Goal: Information Seeking & Learning: Learn about a topic

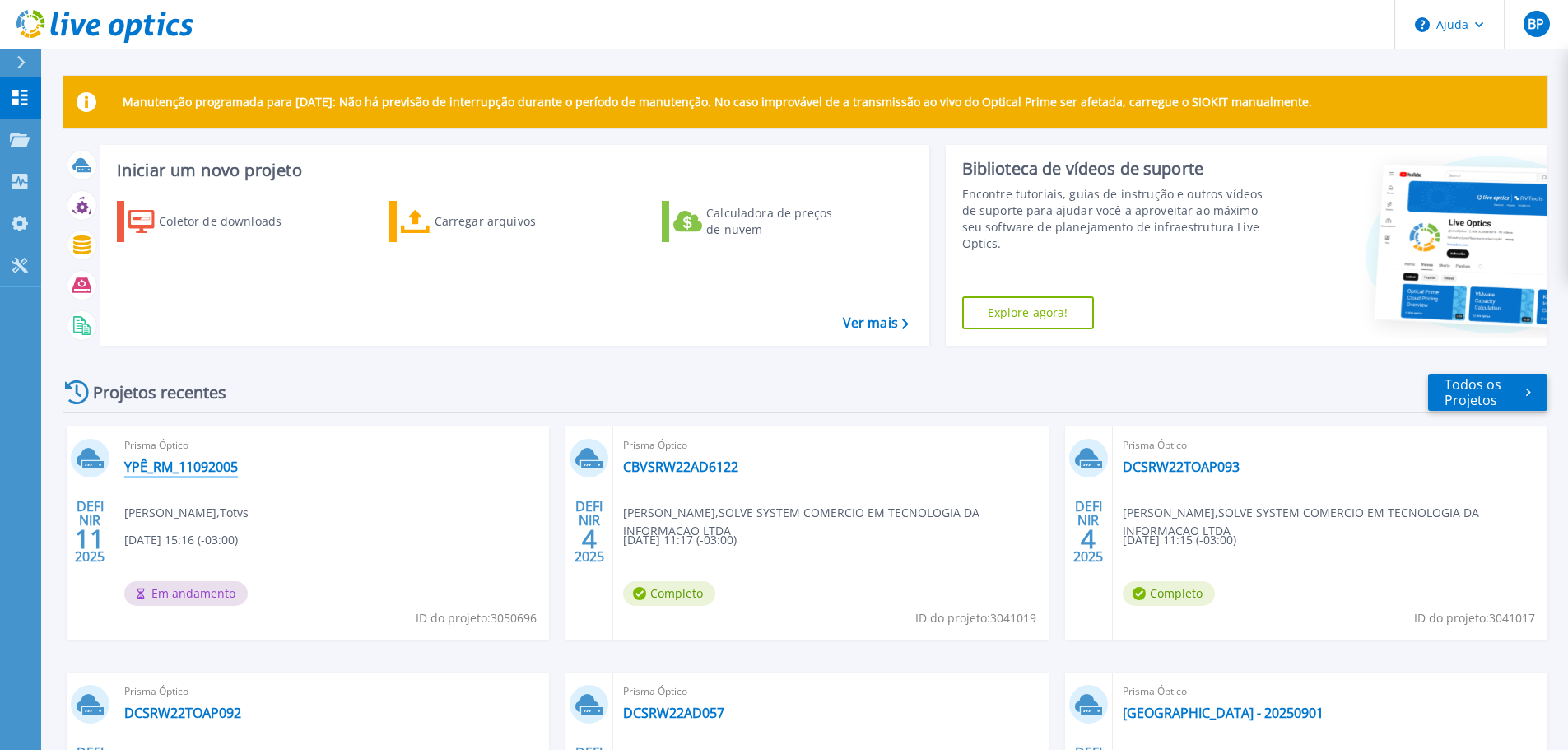
click at [214, 463] on font "YPÊ_RM_11092005" at bounding box center [181, 466] width 113 height 18
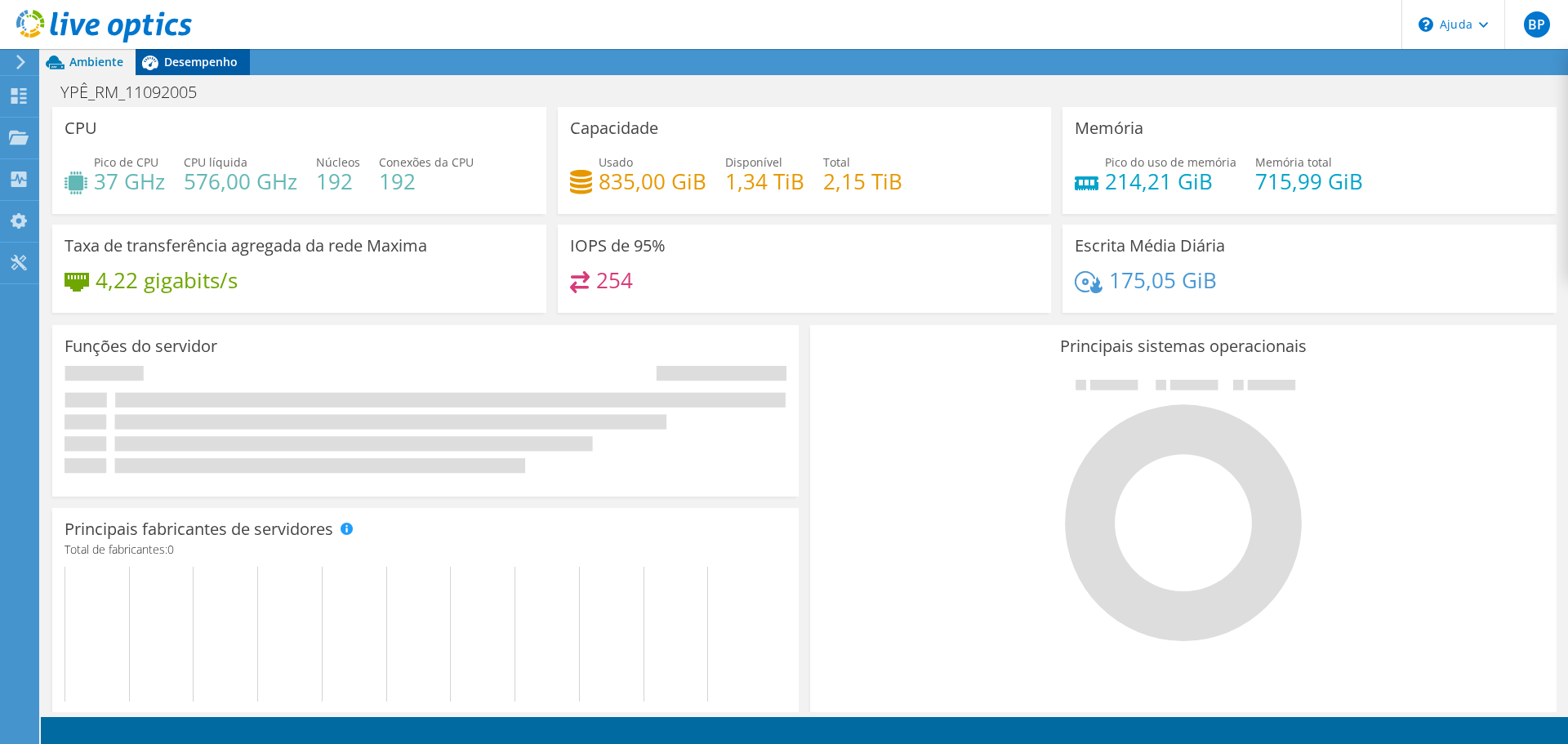
click at [194, 65] on font "Desempenho" at bounding box center [201, 61] width 74 height 16
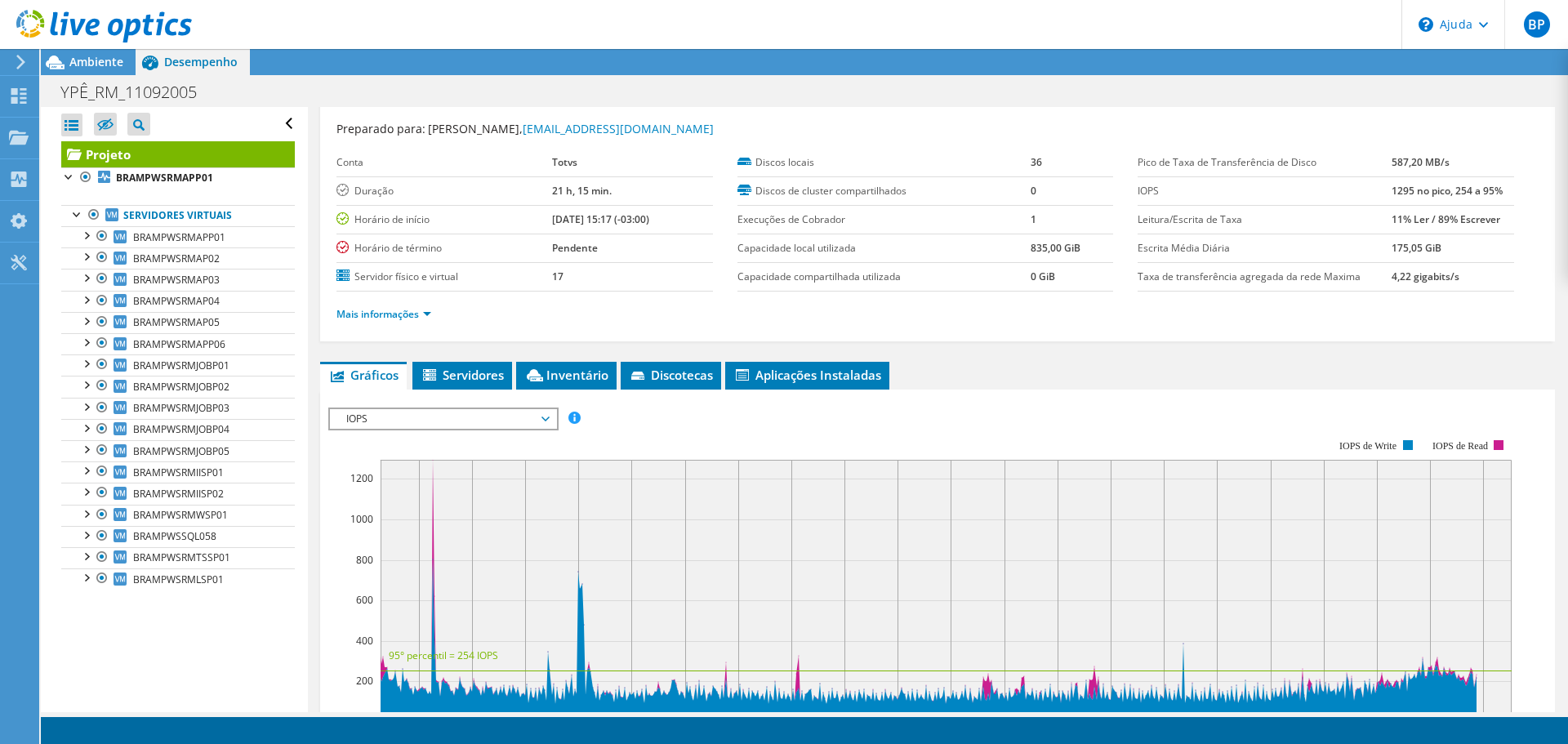
scroll to position [245, 0]
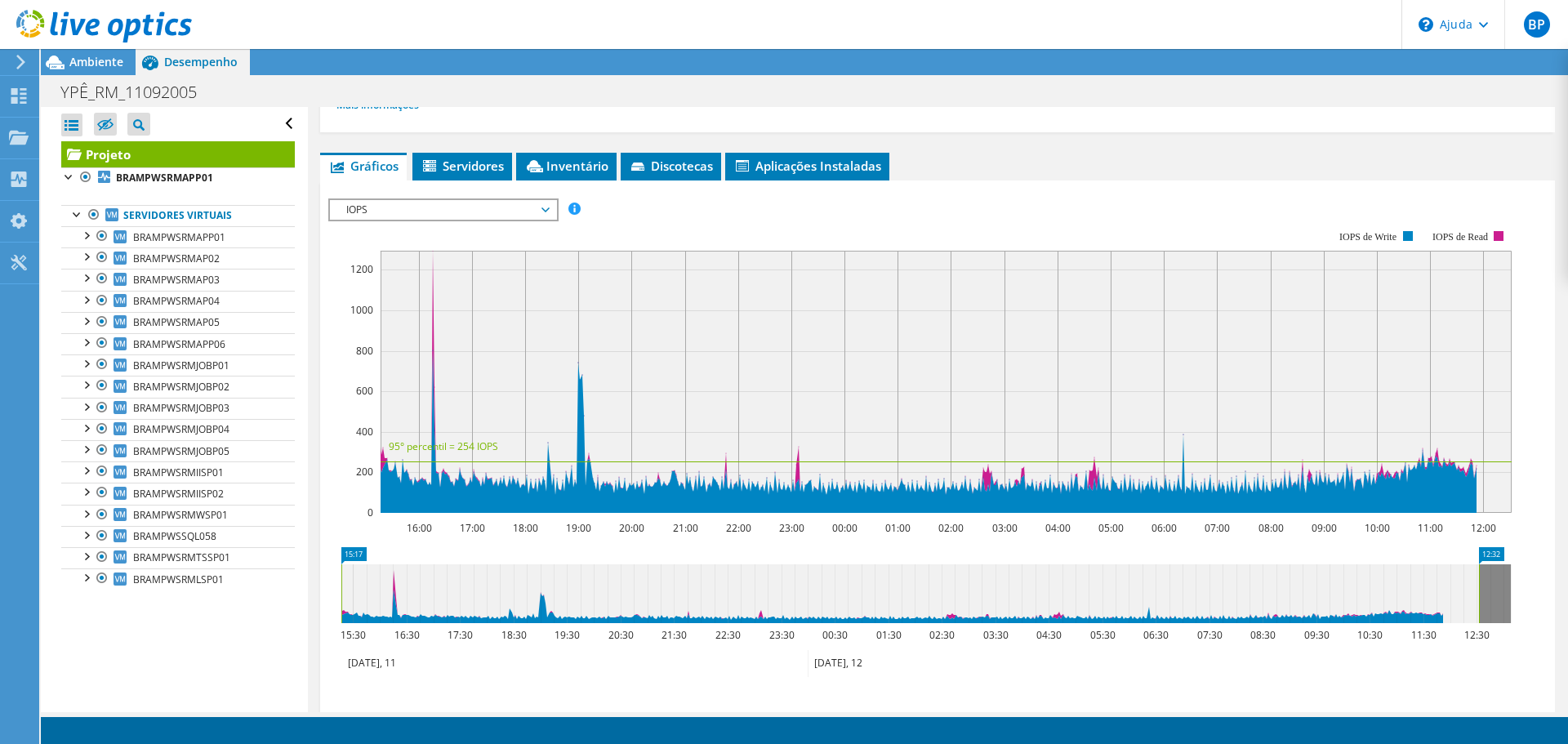
drag, startPoint x: 1478, startPoint y: 594, endPoint x: 1550, endPoint y: 581, distance: 73.2
click at [1548, 581] on div "Projeto Detalhes Preparado para: Julio Cesar Lúcio da Silva, julio.lucio@totvs.…" at bounding box center [937, 365] width 1260 height 1007
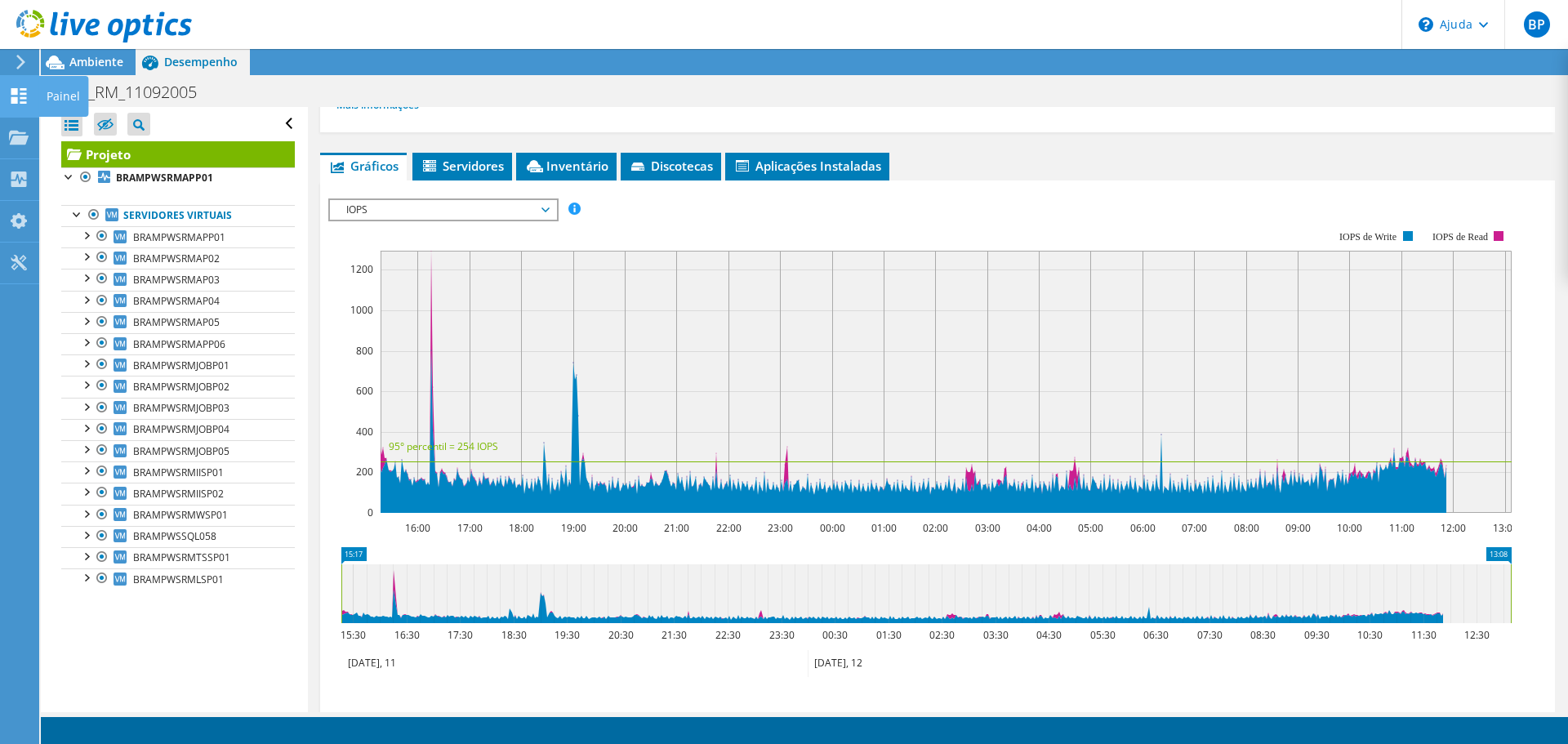
click at [16, 99] on use at bounding box center [19, 96] width 16 height 16
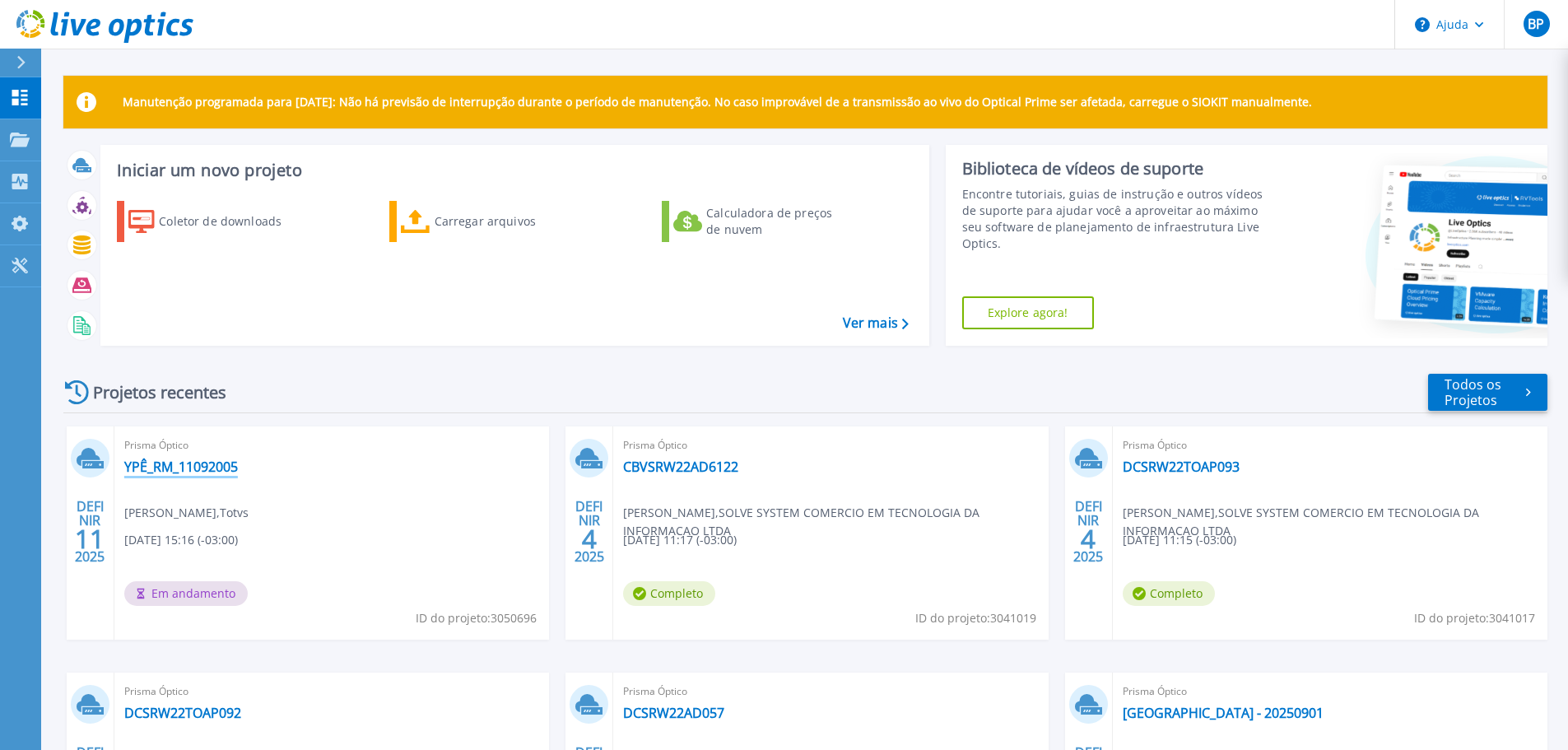
click at [168, 464] on font "YPÊ_RM_11092005" at bounding box center [181, 466] width 113 height 18
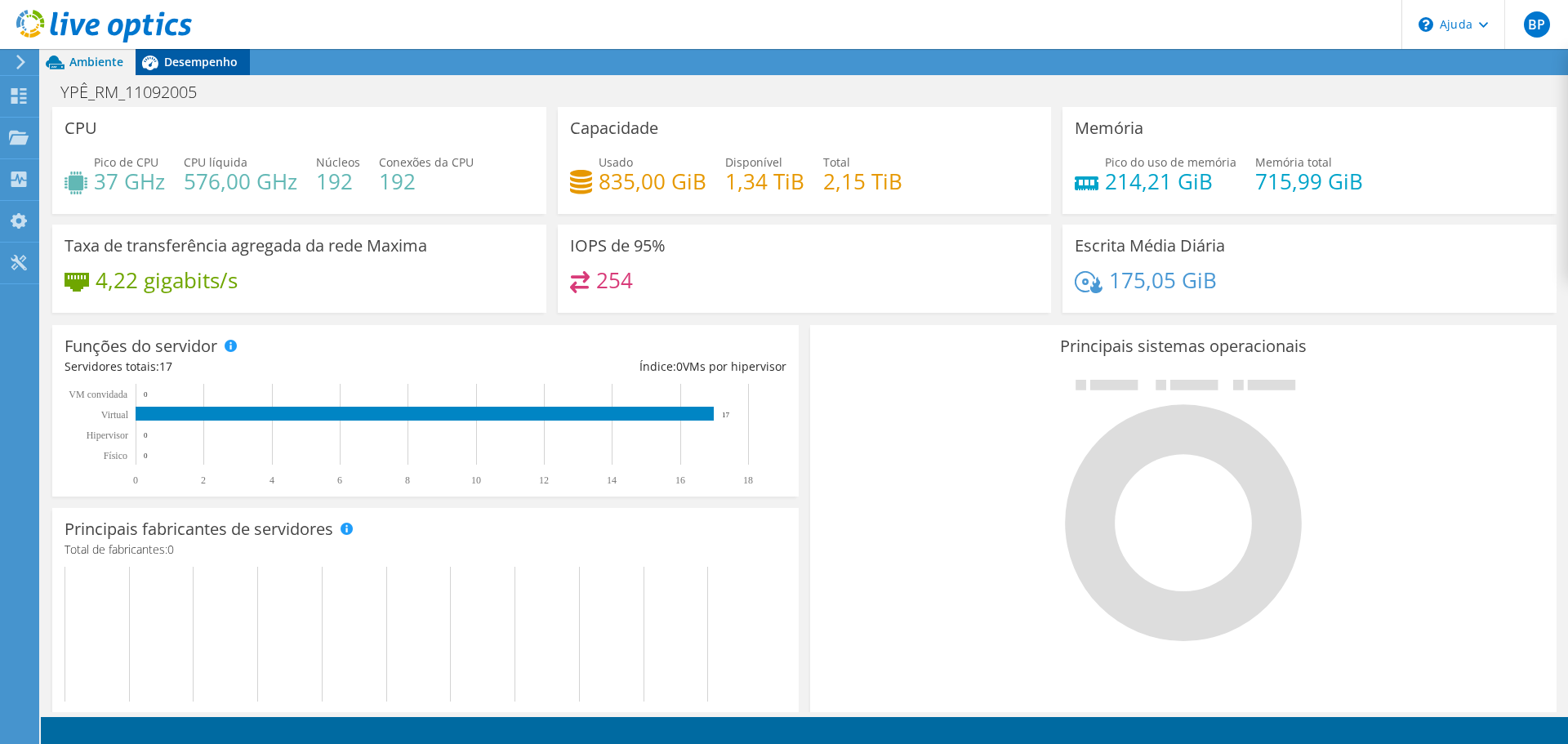
click at [200, 65] on font "Desempenho" at bounding box center [201, 61] width 74 height 16
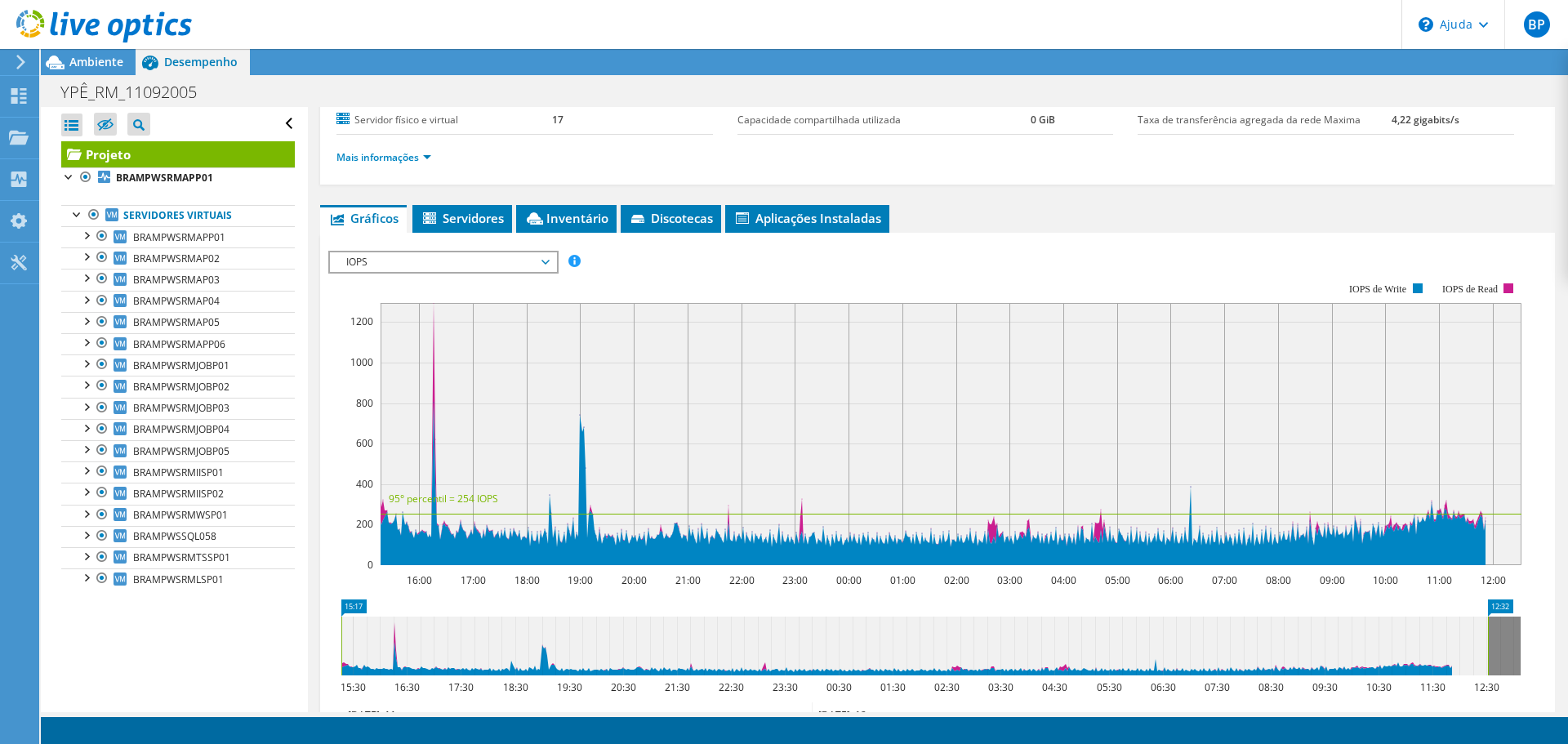
scroll to position [327, 0]
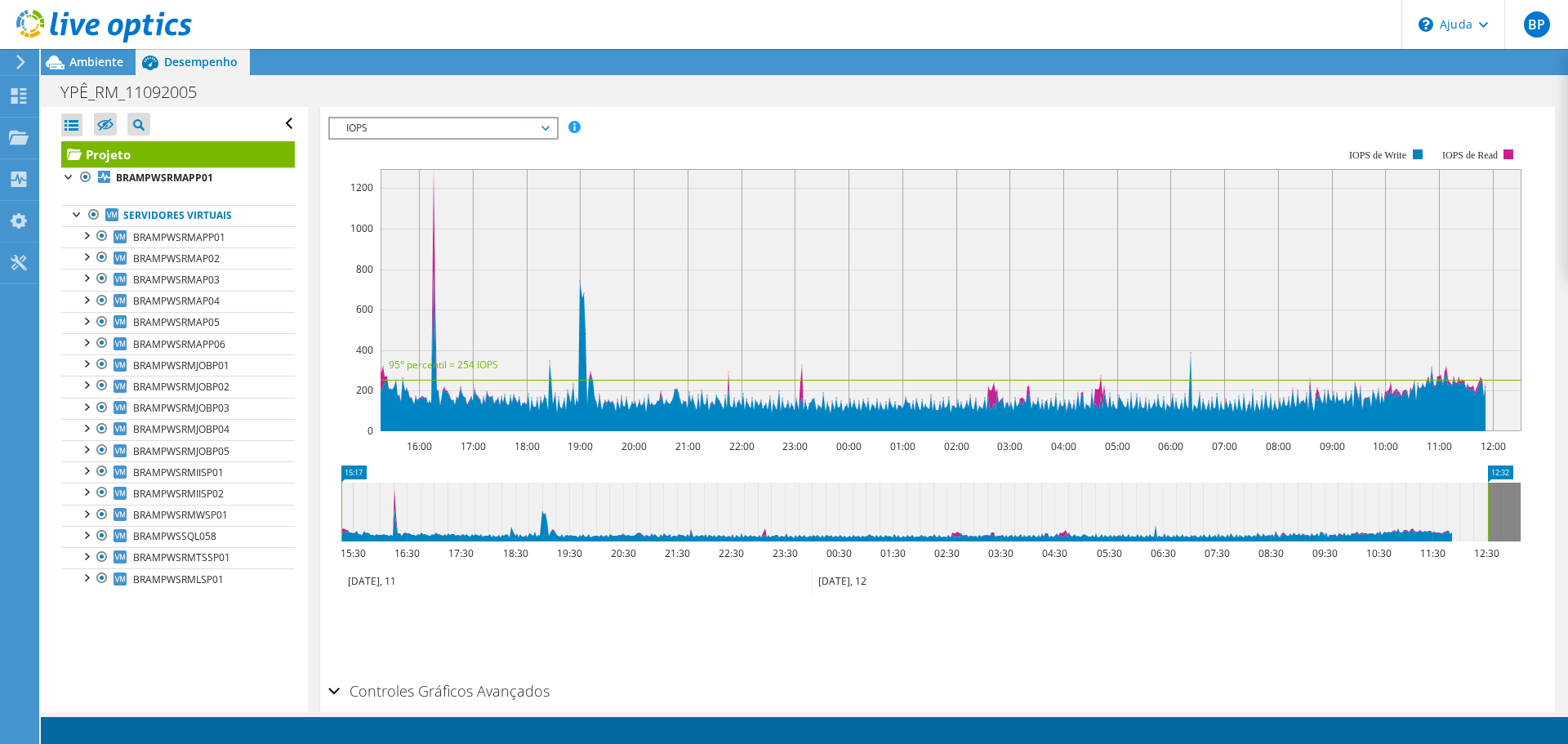
drag, startPoint x: 1488, startPoint y: 510, endPoint x: 1531, endPoint y: 494, distance: 45.9
click at [1547, 494] on div "Projeto Detalhes Preparado para: Julio Cesar Lúcio da Silva, julio.lucio@totvs.…" at bounding box center [937, 284] width 1260 height 1007
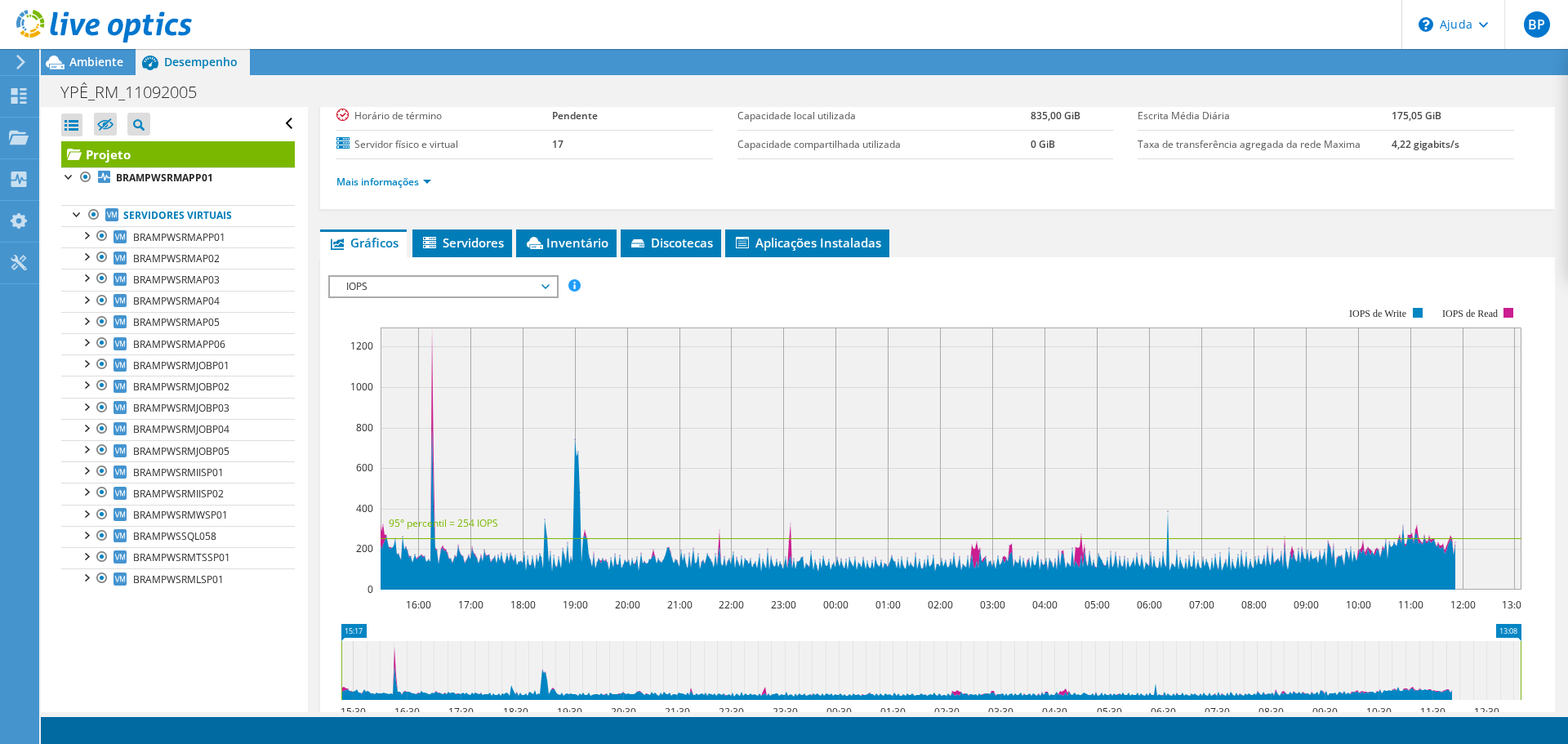
scroll to position [163, 0]
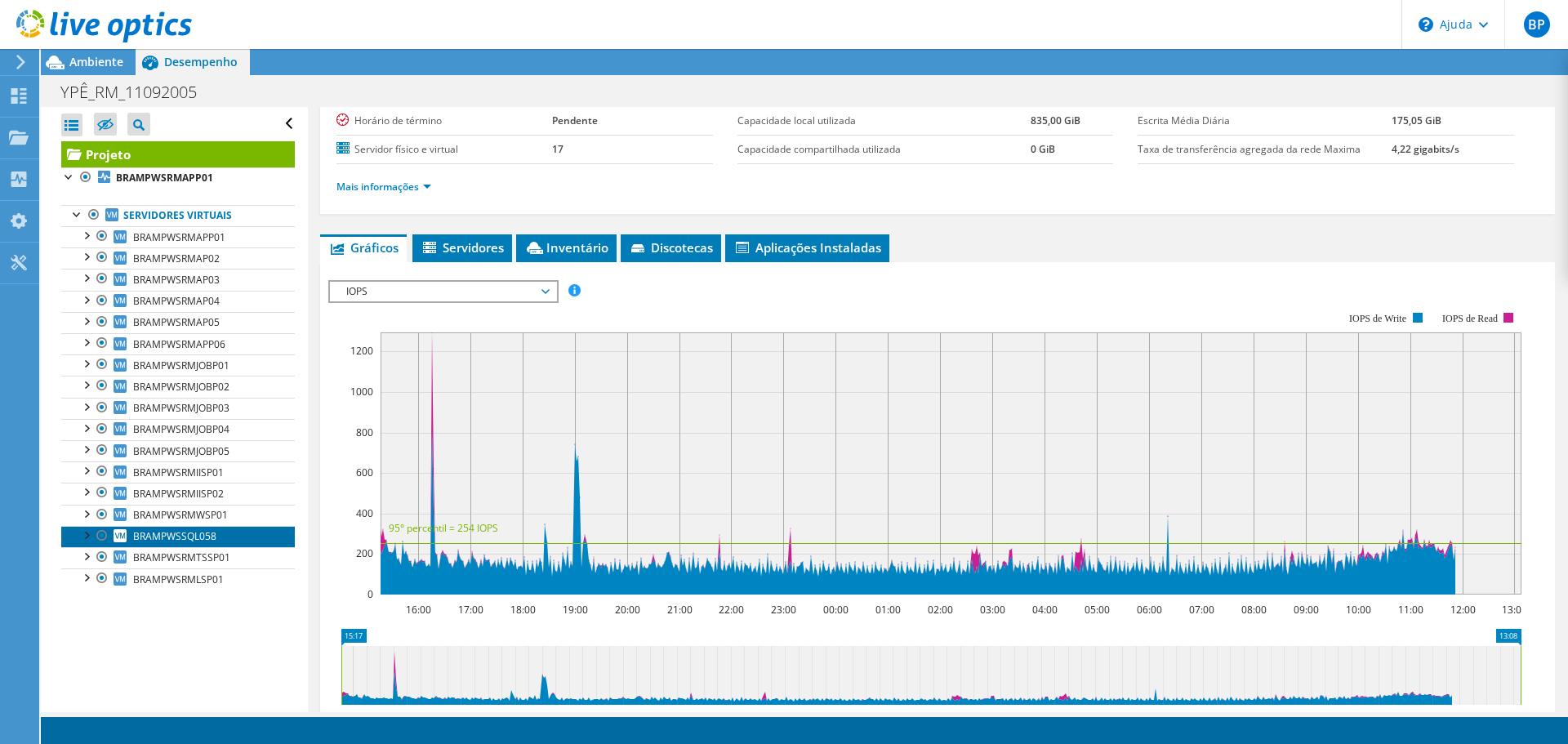
click at [166, 538] on font "BRAMPWSSQL058" at bounding box center [174, 536] width 83 height 14
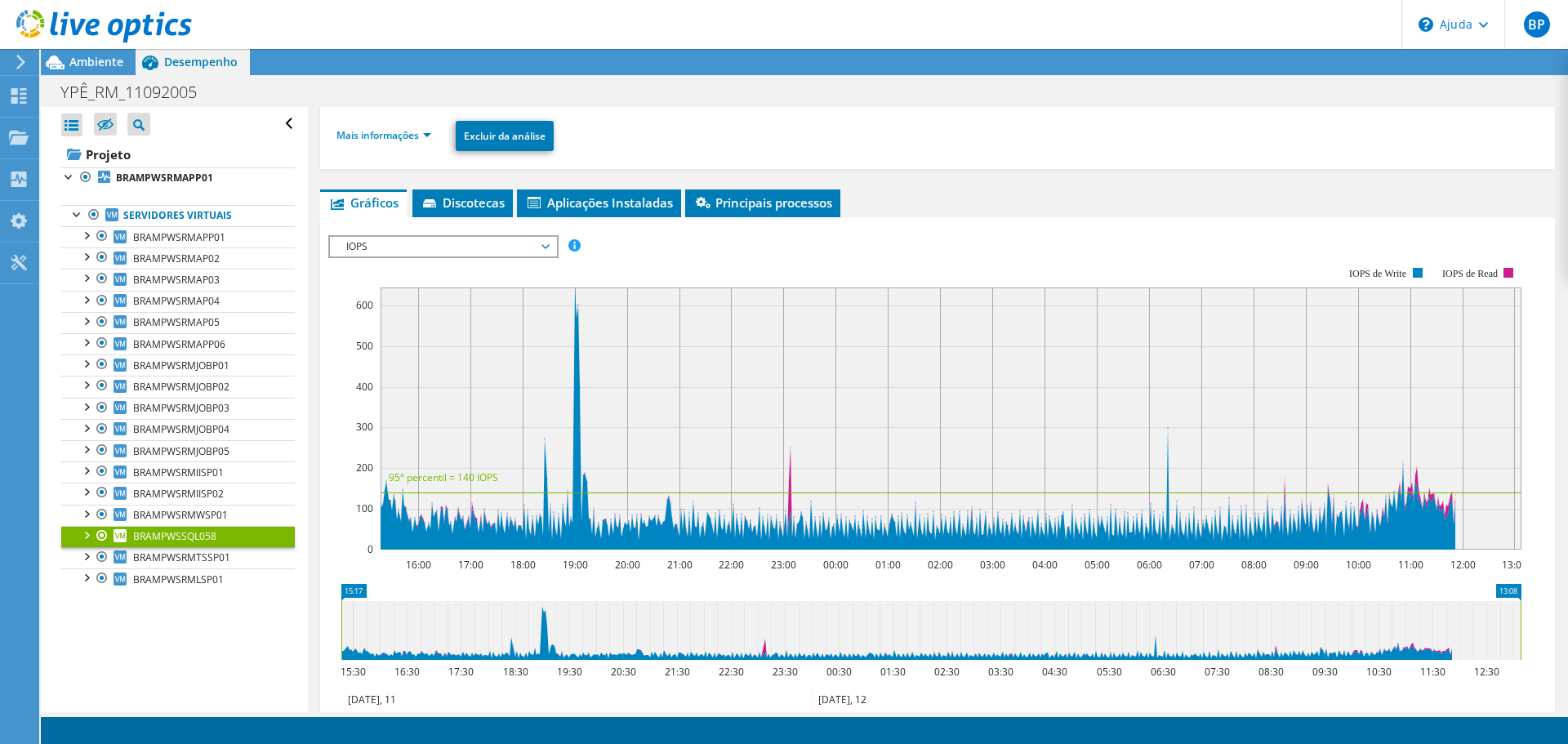
click at [352, 250] on font "IOPS" at bounding box center [356, 246] width 21 height 14
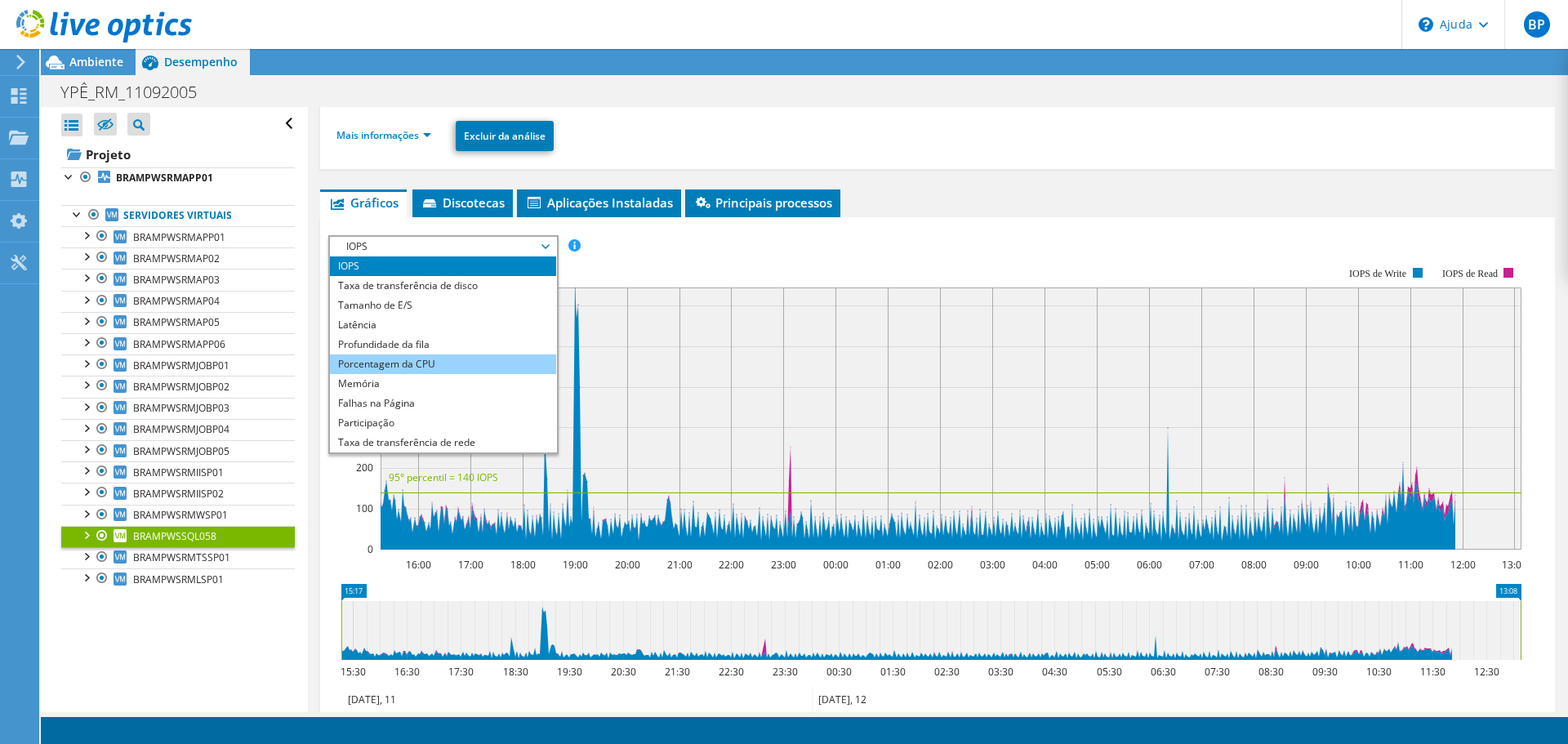
click at [333, 361] on li "Porcentagem da CPU" at bounding box center [443, 364] width 226 height 19
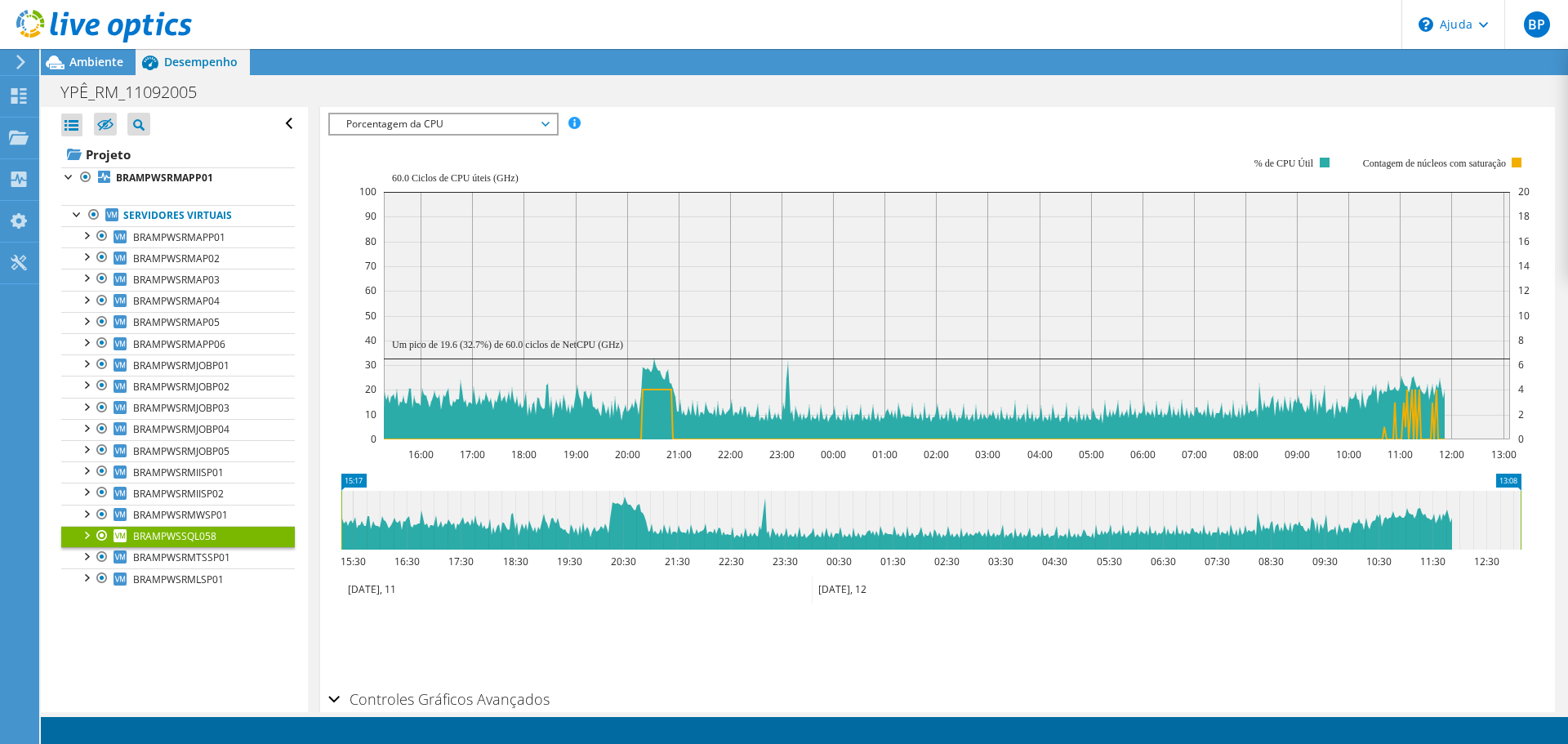
scroll to position [327, 0]
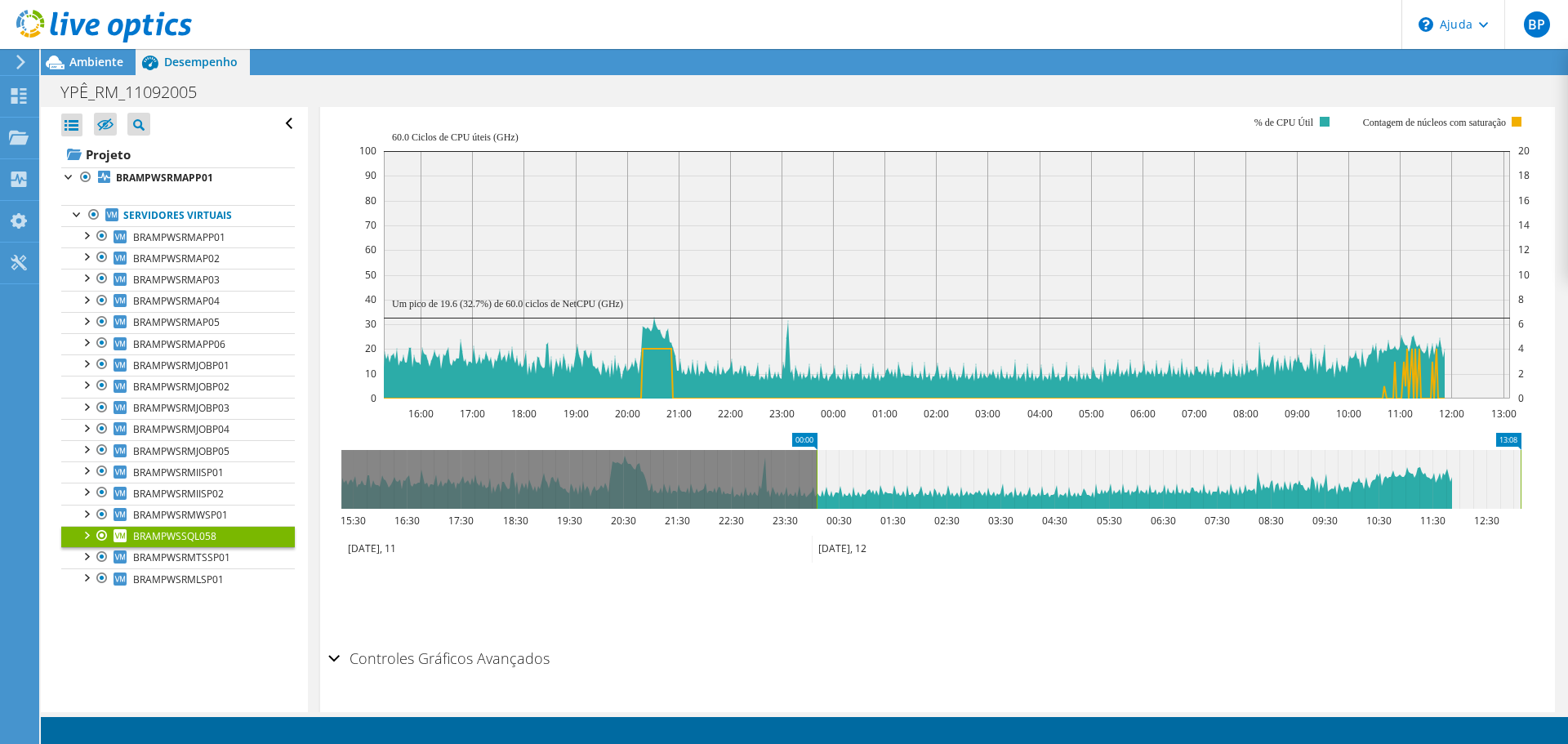
drag, startPoint x: 339, startPoint y: 479, endPoint x: 815, endPoint y: 511, distance: 477.1
click at [815, 511] on icon "13:08 00:00 15:30 16:30 17:30 18:30 19:30 20:30 21:30 22:30 23:30 00:30 01:30 0…" at bounding box center [931, 499] width 1205 height 131
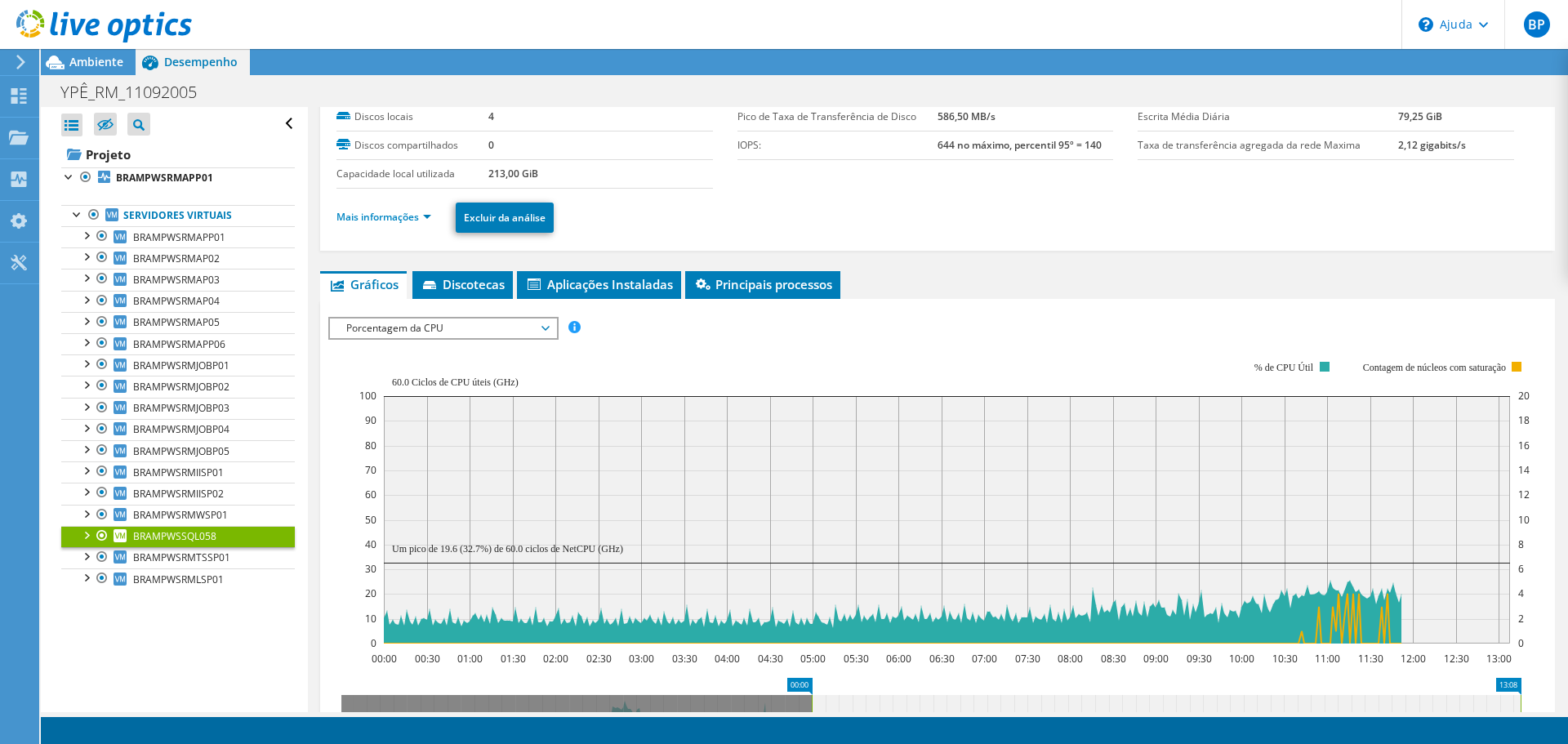
scroll to position [0, 0]
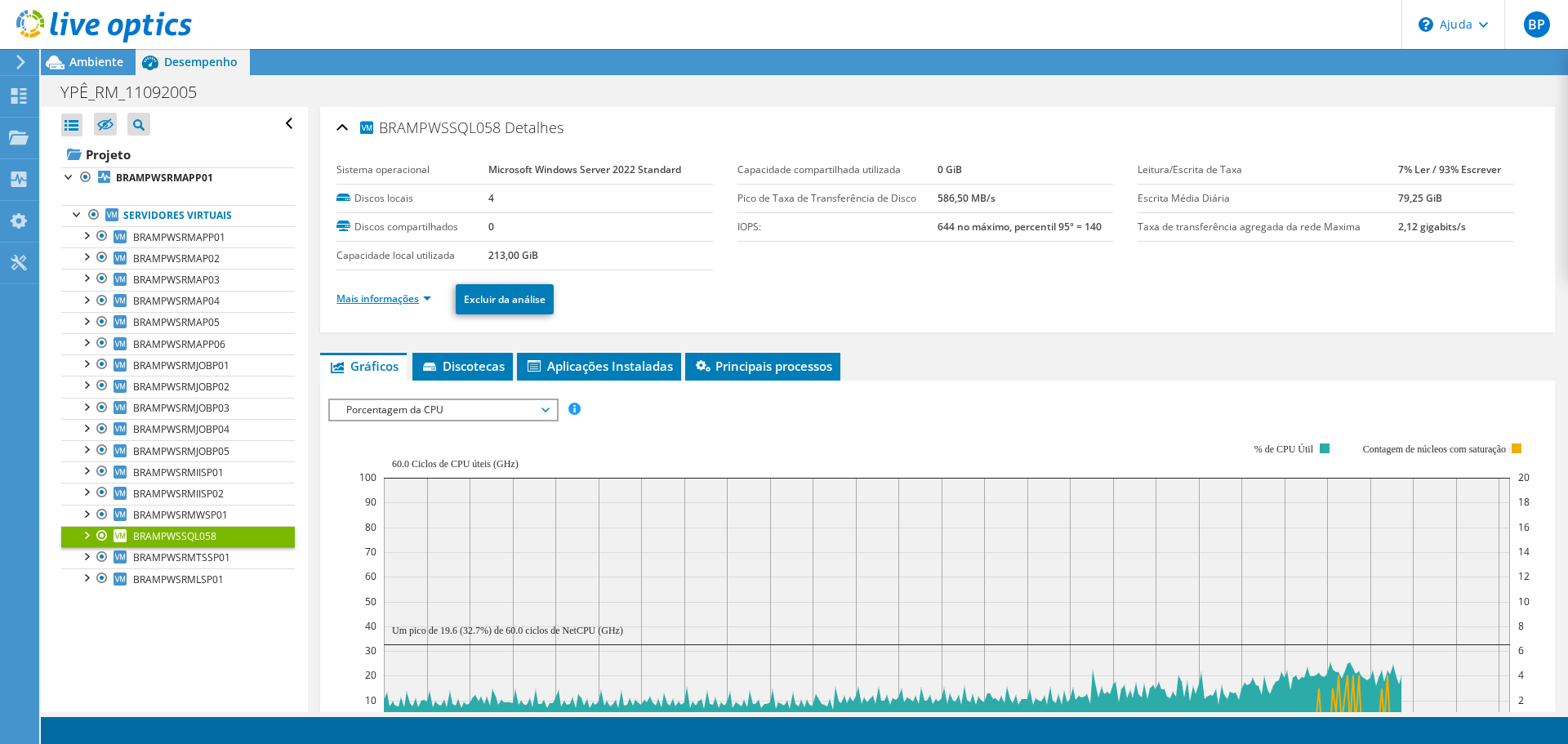
click at [382, 305] on font "Mais informações" at bounding box center [378, 298] width 82 height 14
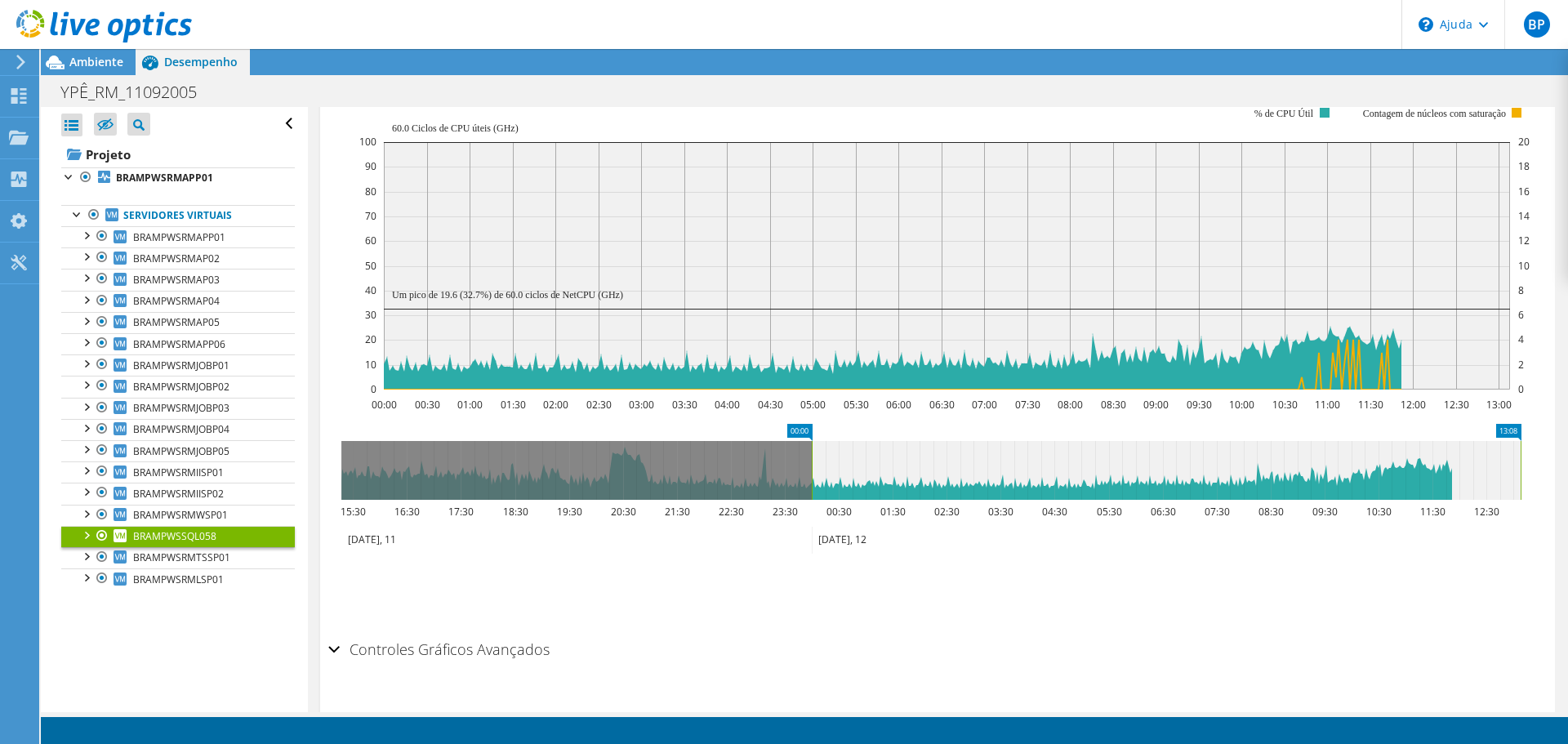
scroll to position [1129, 0]
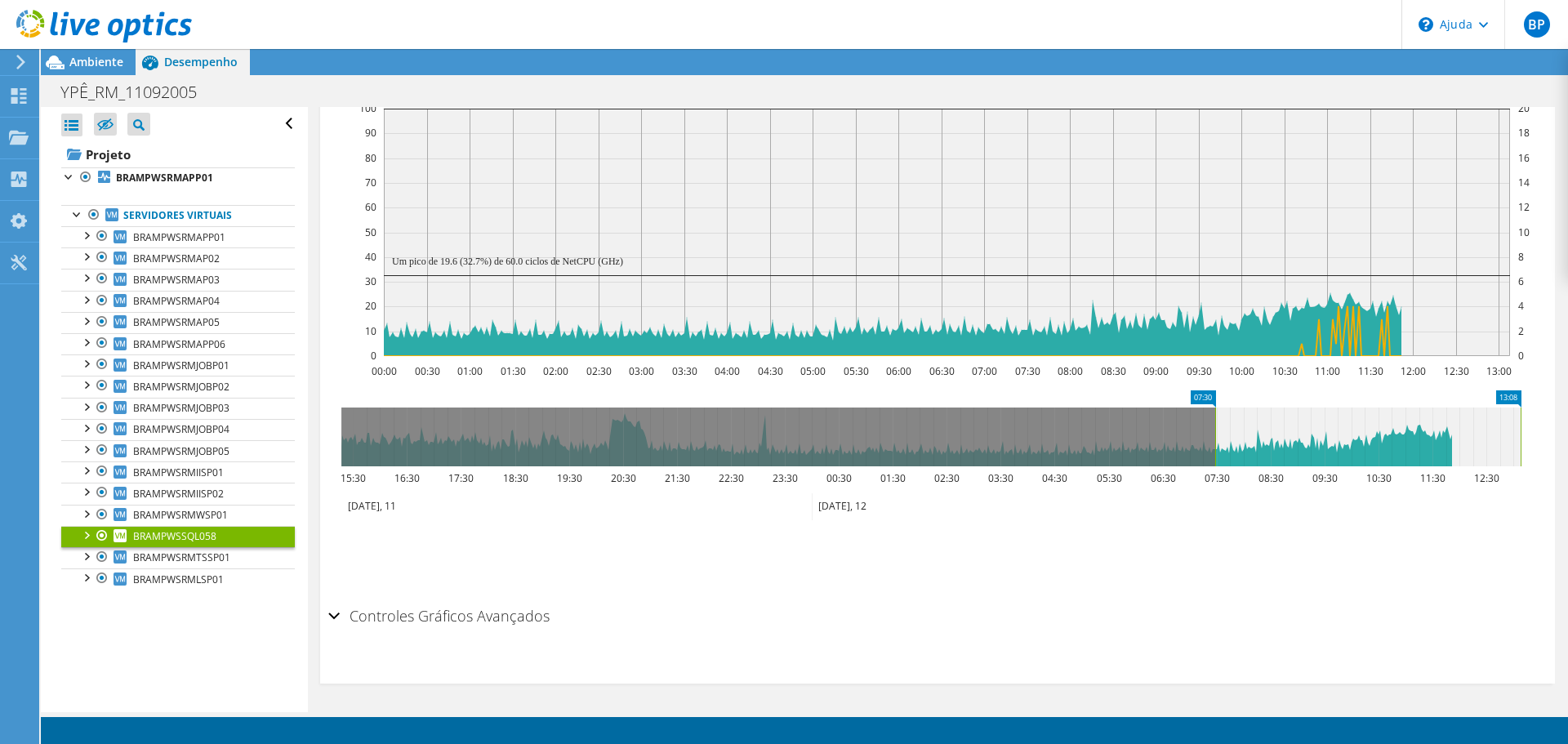
drag, startPoint x: 811, startPoint y: 428, endPoint x: 1214, endPoint y: 411, distance: 403.4
click at [1214, 411] on rect at bounding box center [1215, 437] width 7 height 59
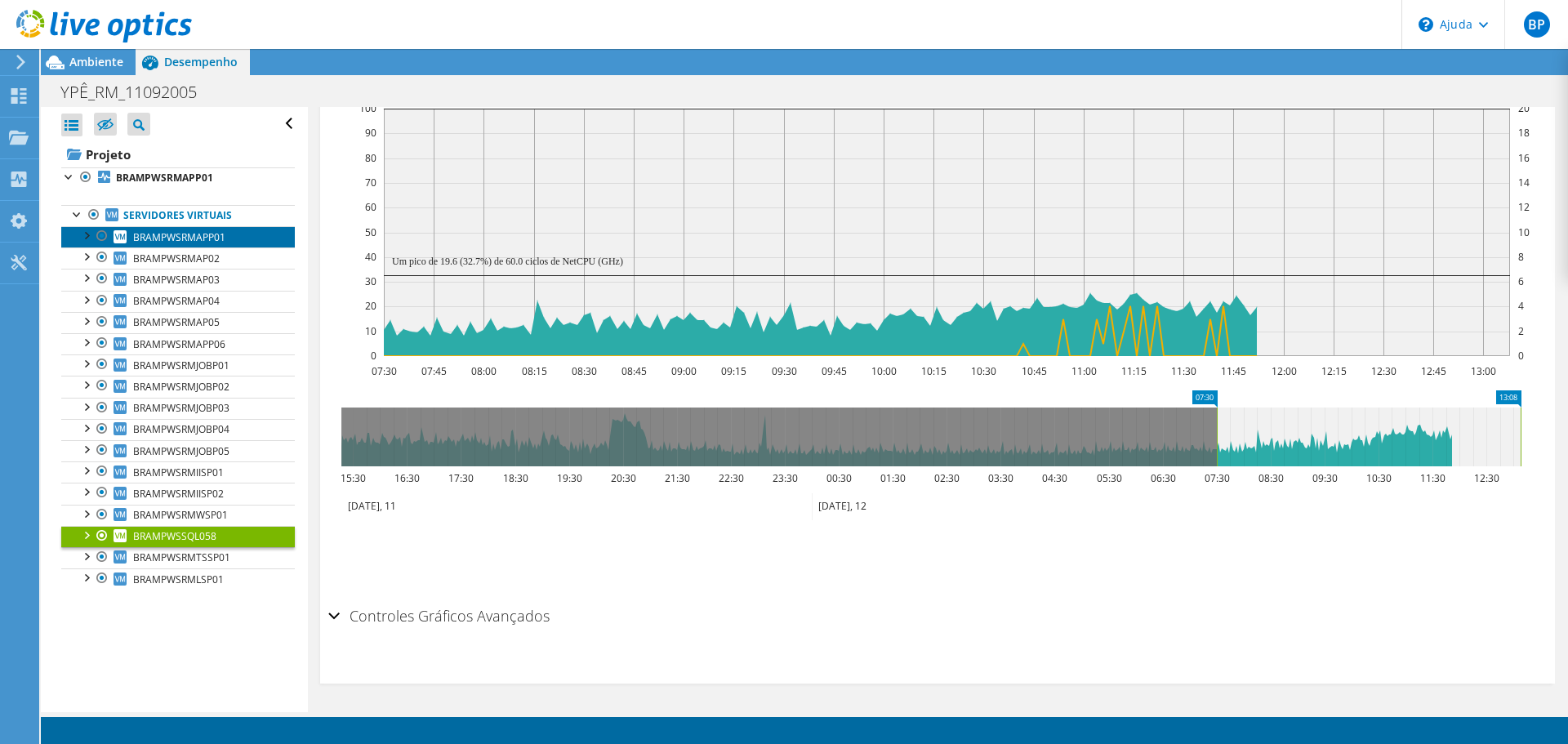
click at [209, 236] on font "BRAMPWSRMAPP01" at bounding box center [179, 237] width 92 height 14
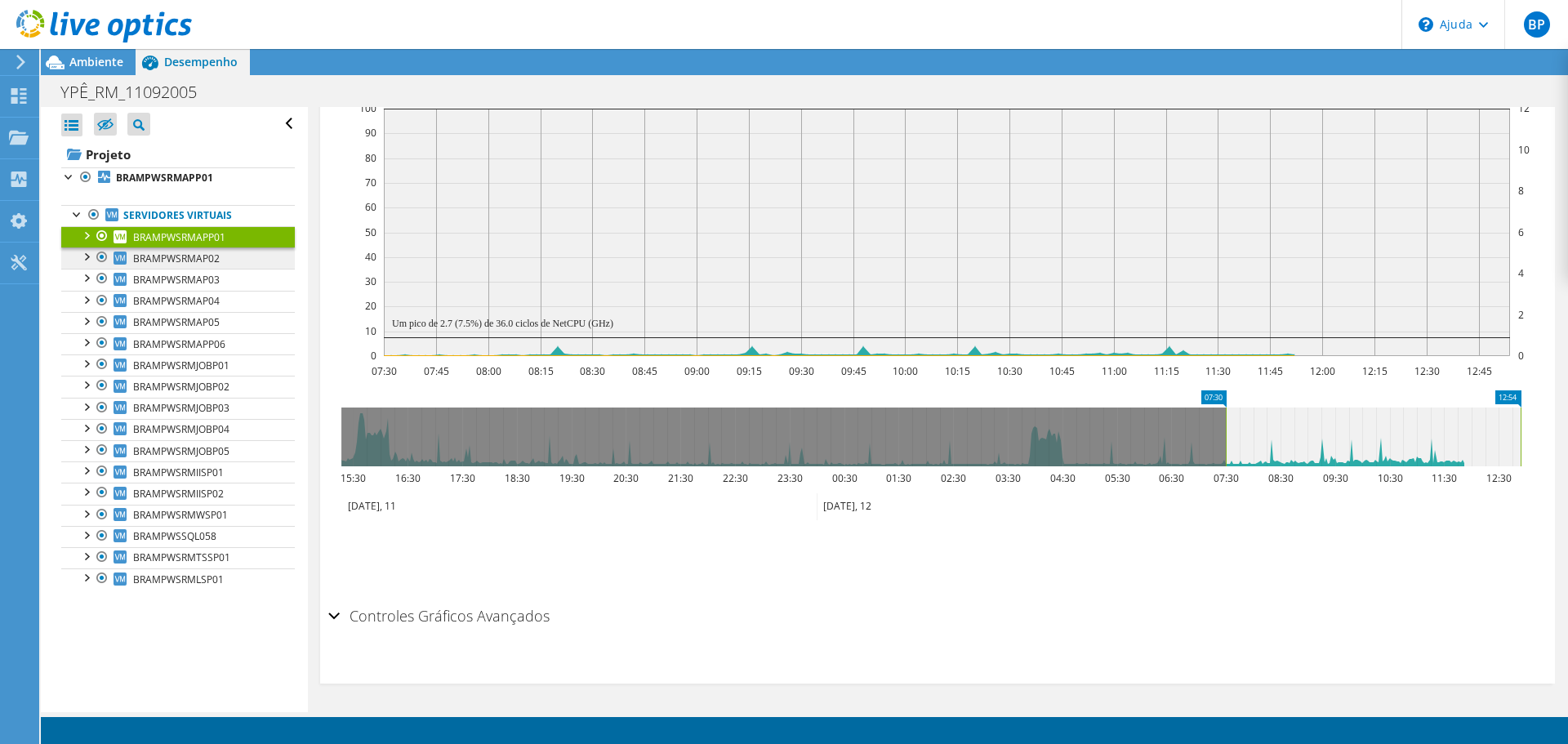
scroll to position [369, 0]
click at [198, 251] on font "BRAMPWSRMAP02" at bounding box center [176, 258] width 86 height 14
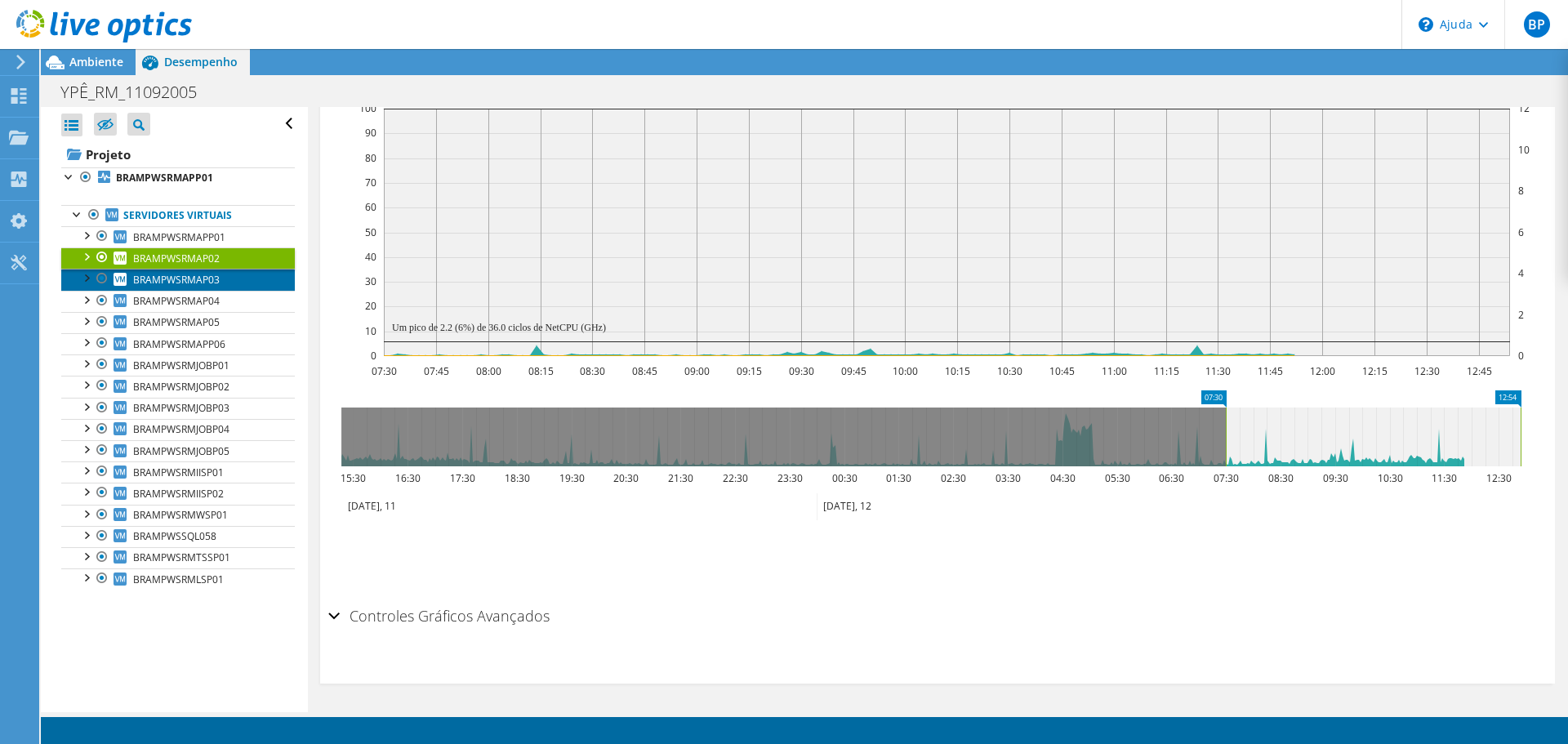
click at [189, 276] on font "BRAMPWSRMAP03" at bounding box center [176, 279] width 86 height 14
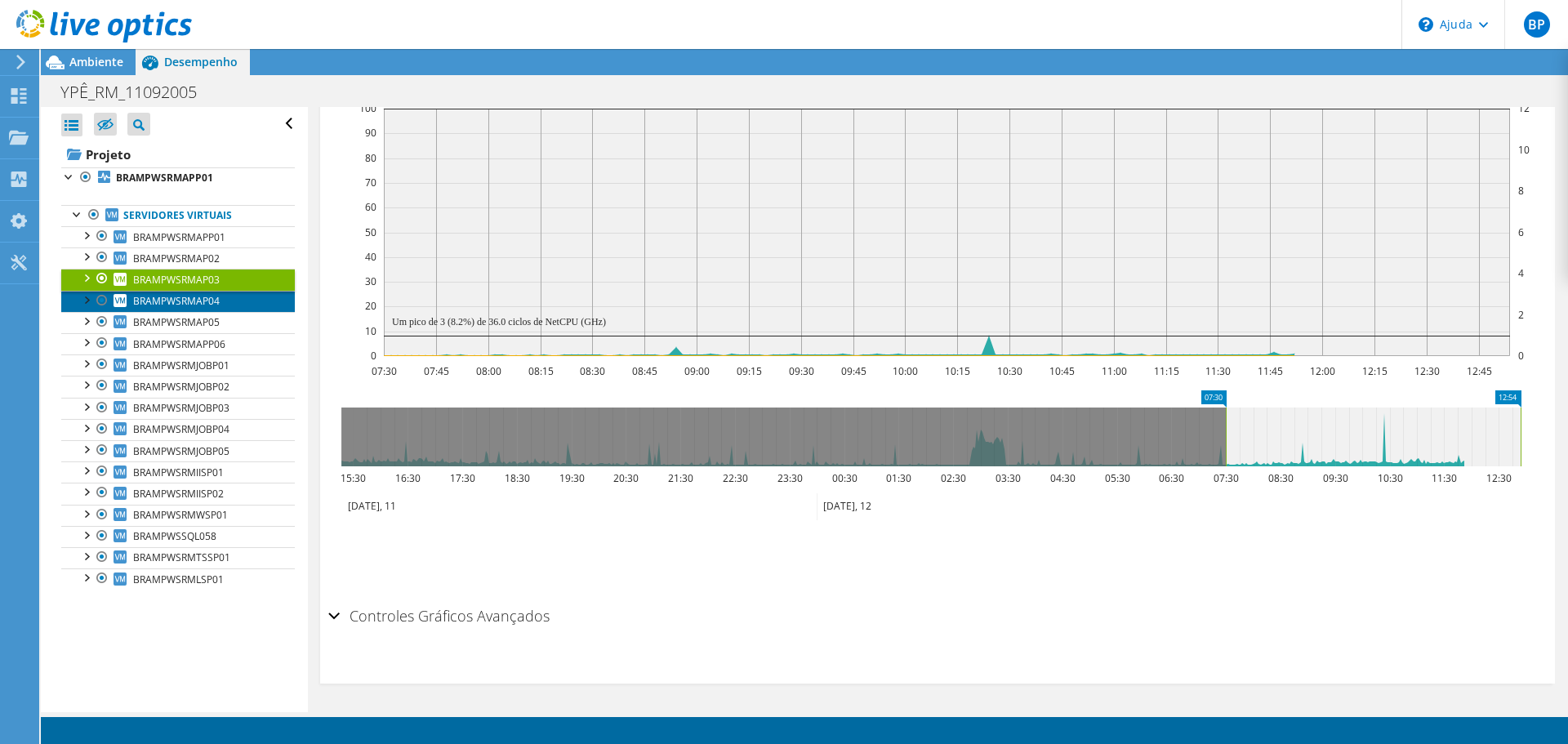
click at [194, 296] on font "BRAMPWSRMAP04" at bounding box center [176, 301] width 86 height 14
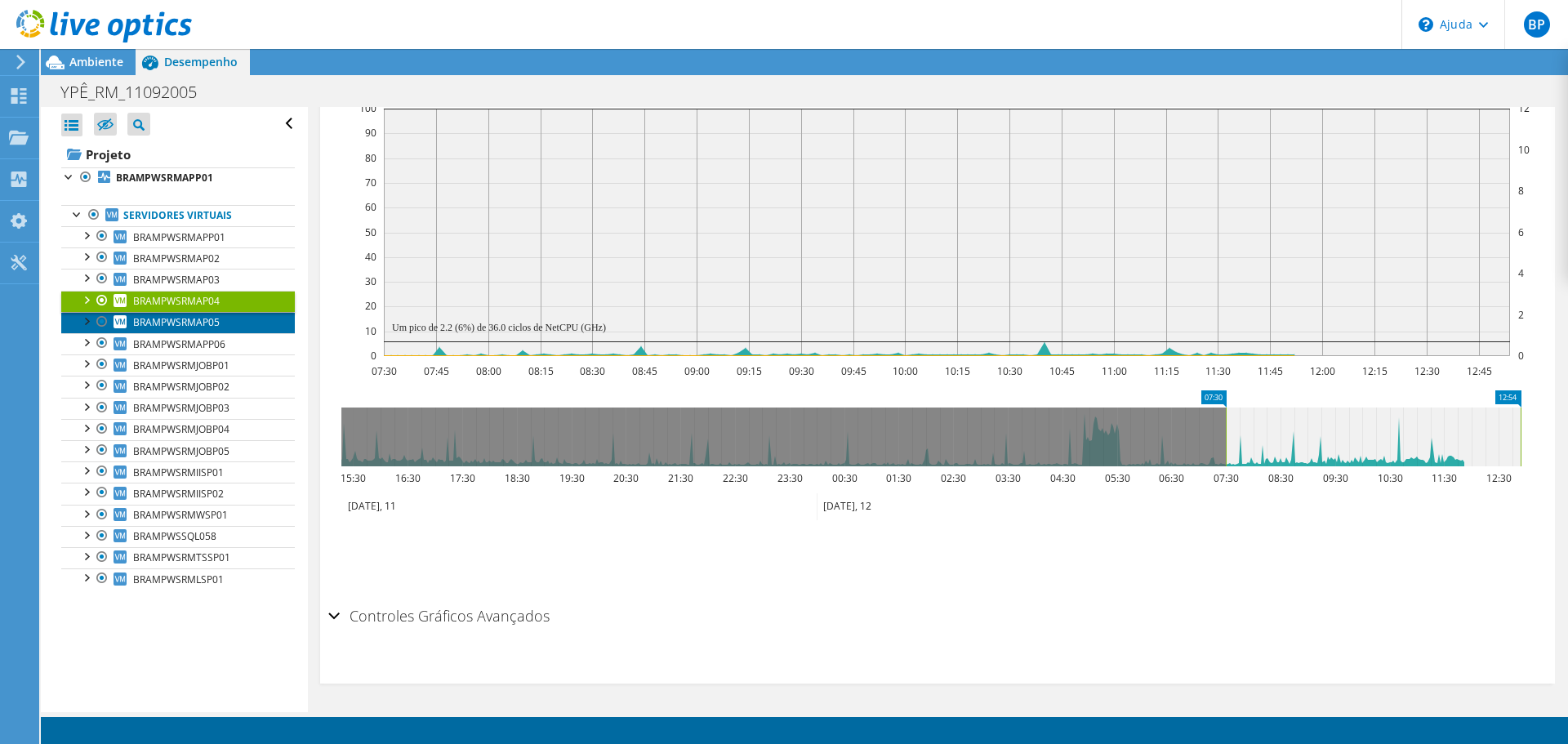
click at [181, 325] on font "BRAMPWSRMAP05" at bounding box center [176, 322] width 86 height 14
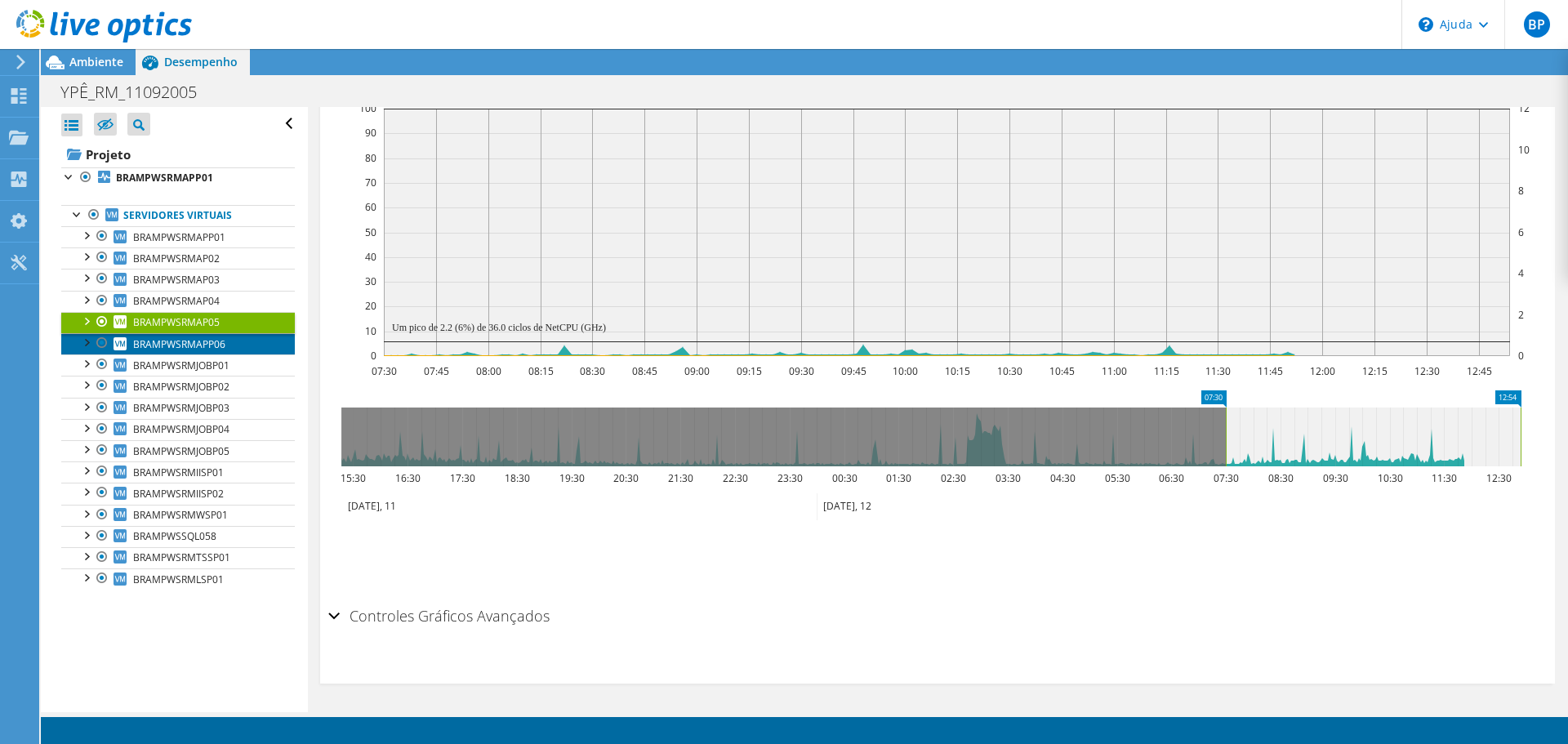
click at [176, 344] on font "BRAMPWSRMAPP06" at bounding box center [179, 344] width 92 height 14
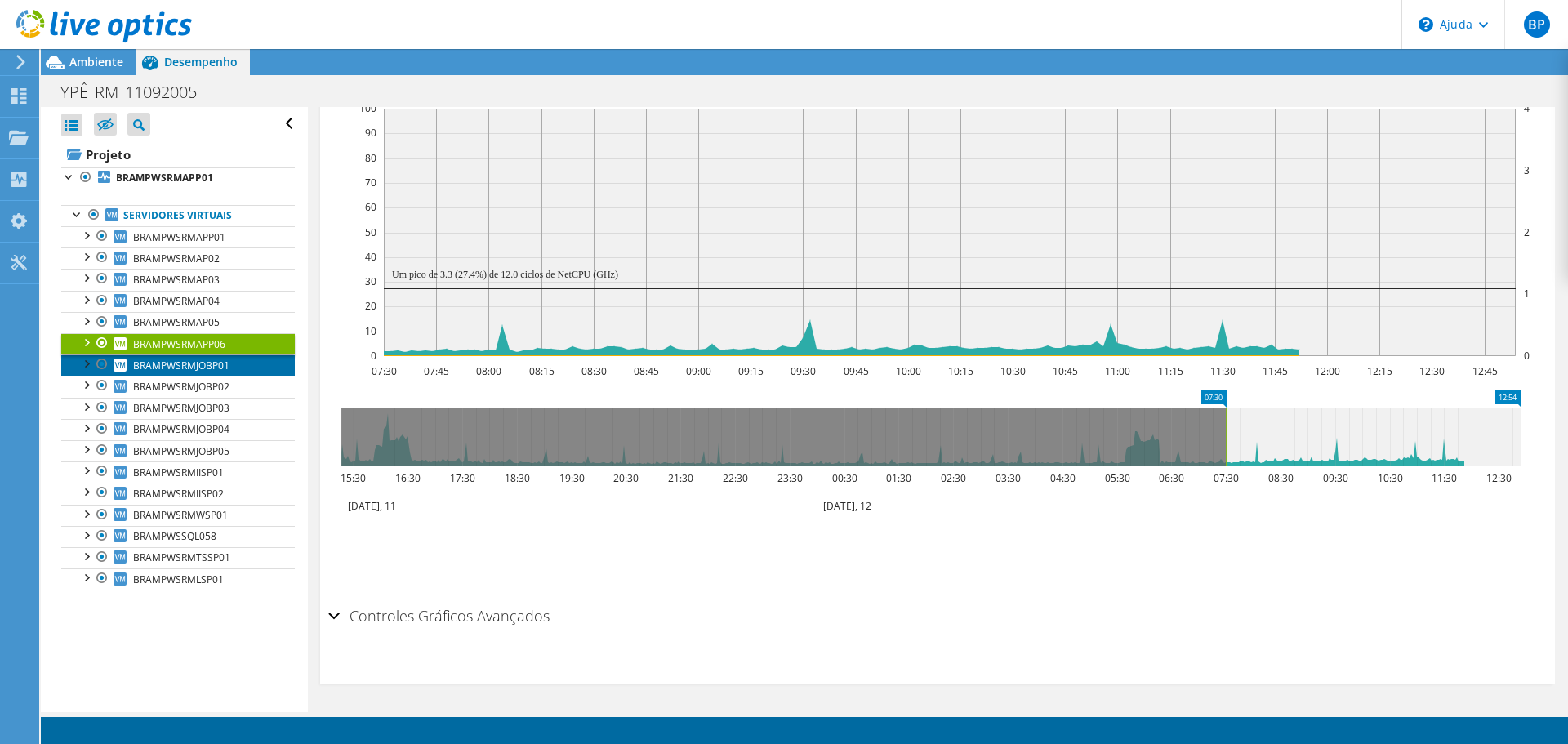
click at [180, 361] on font "BRAMPWSRMJOBP01" at bounding box center [181, 365] width 96 height 14
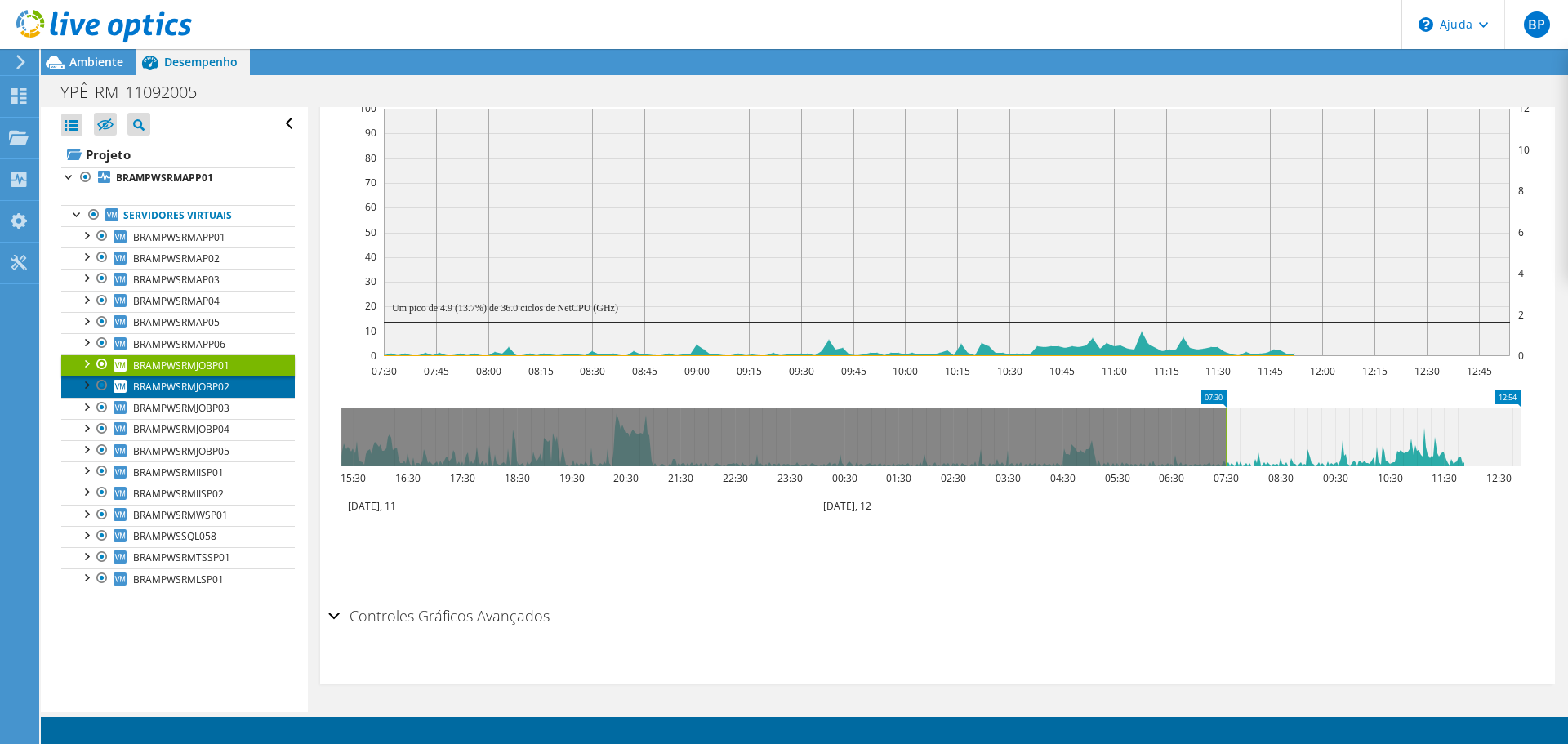
click at [172, 386] on font "BRAMPWSRMJOBP02" at bounding box center [181, 386] width 96 height 14
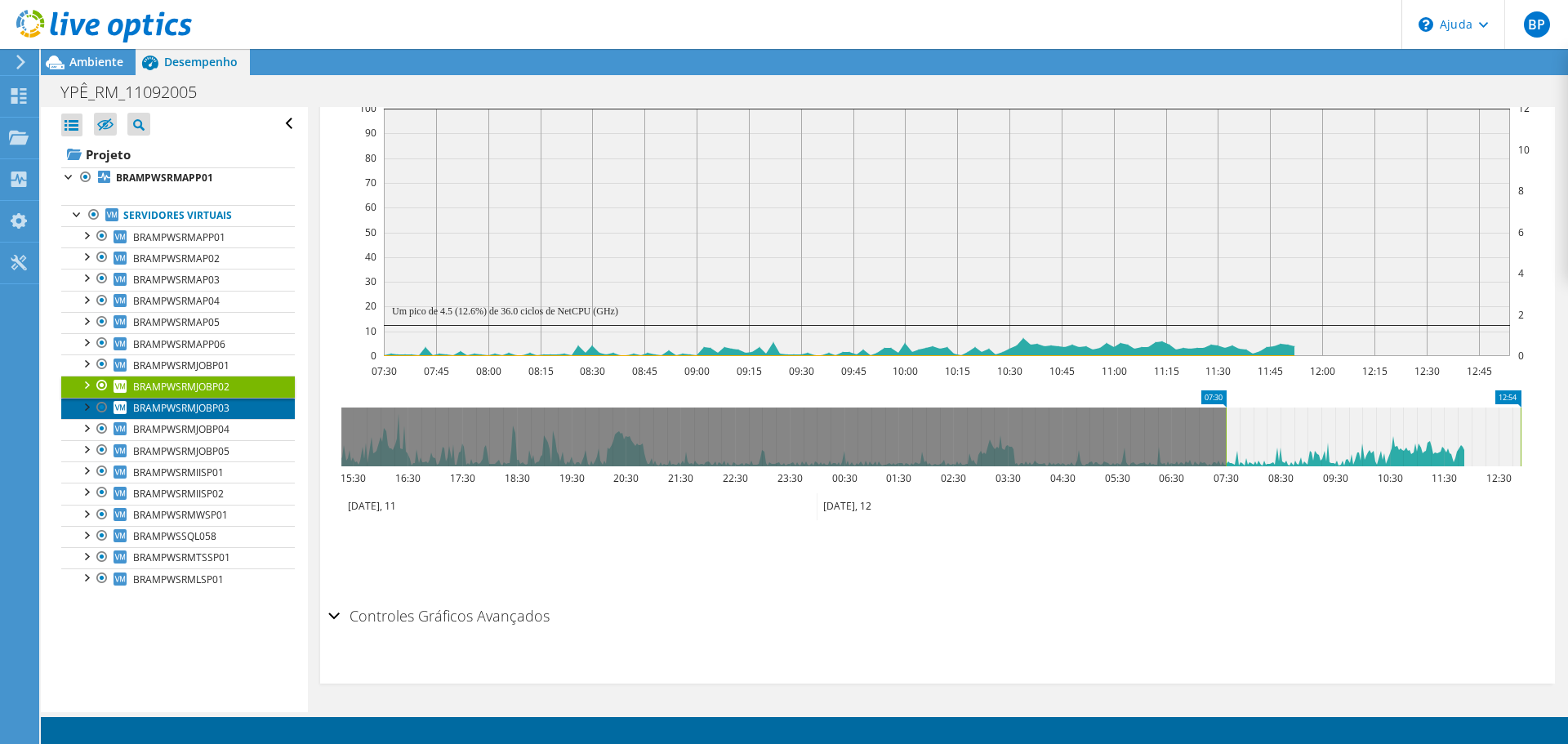
click at [175, 414] on font "BRAMPWSRMJOBP03" at bounding box center [181, 408] width 96 height 14
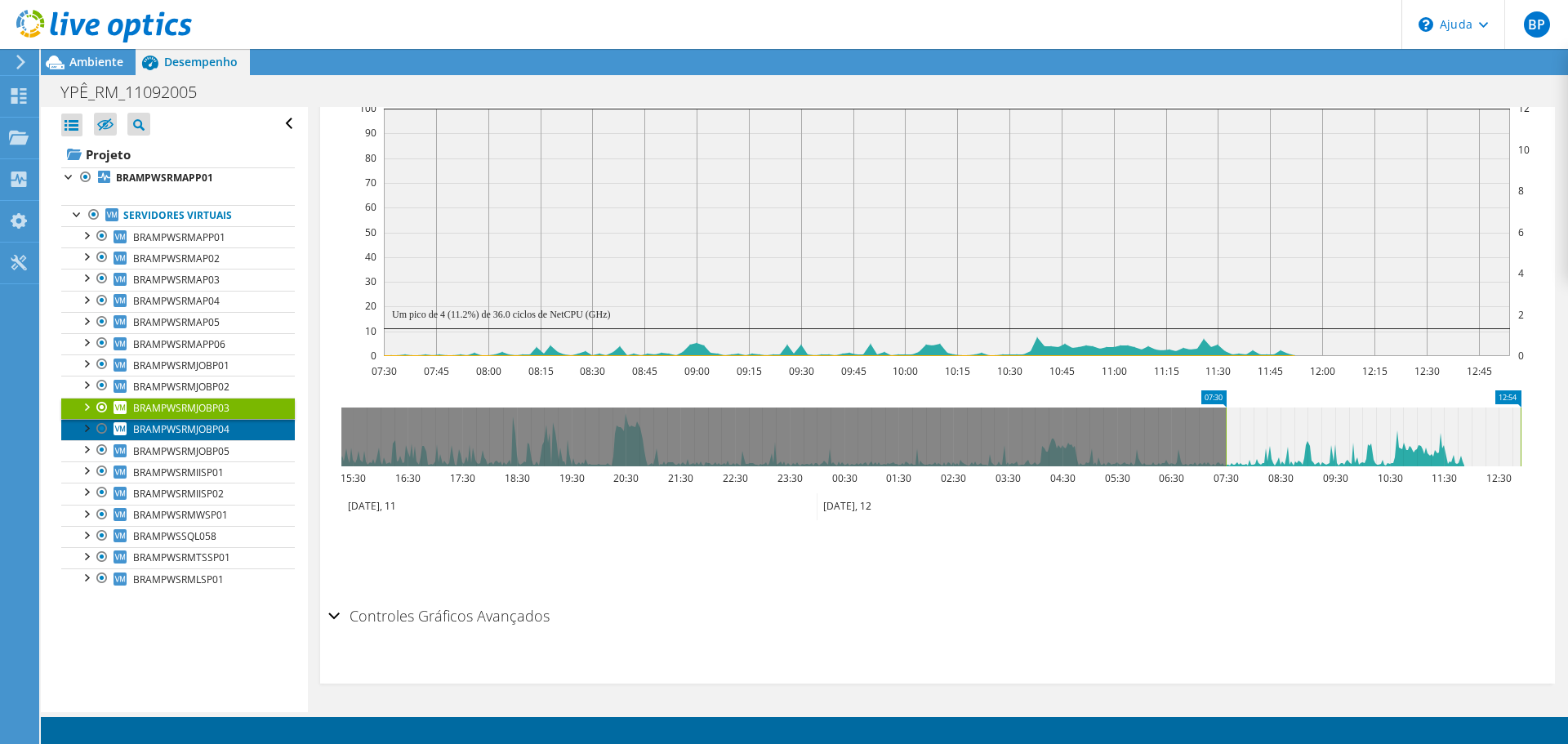
click at [178, 430] on font "BRAMPWSRMJOBP04" at bounding box center [181, 429] width 96 height 14
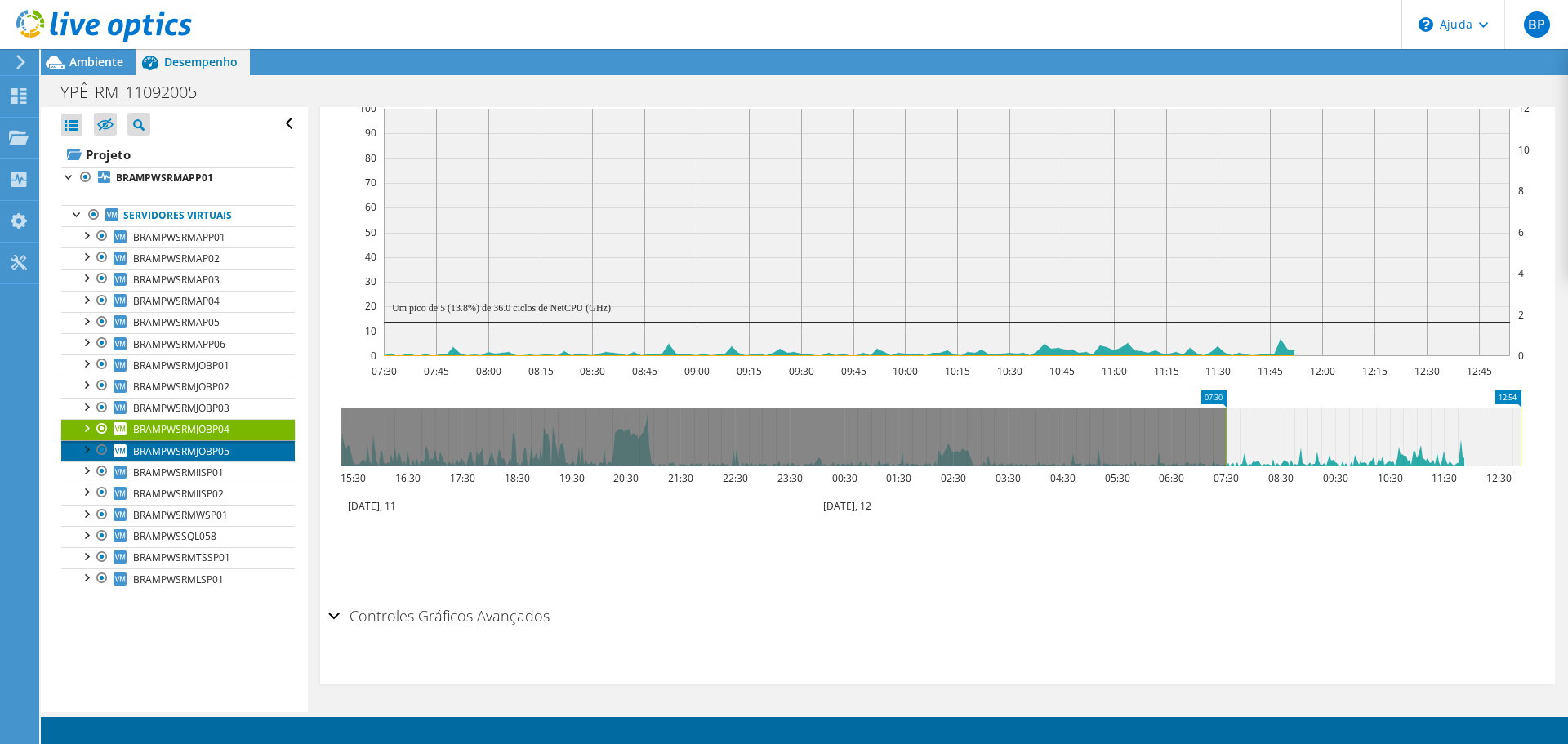
click at [182, 448] on font "BRAMPWSRMJOBP05" at bounding box center [181, 451] width 96 height 14
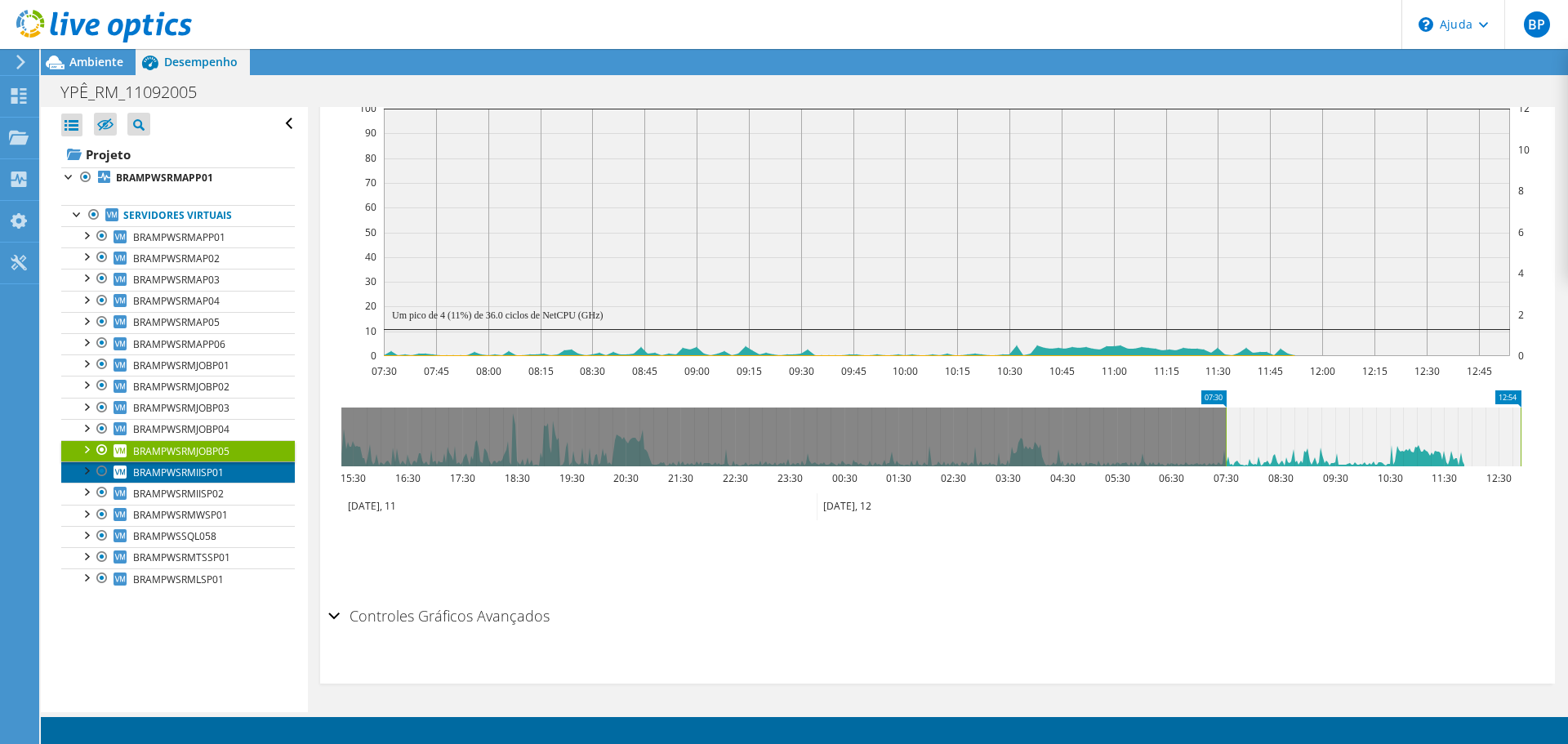
click at [191, 474] on font "BRAMPWSRMIISP01" at bounding box center [179, 472] width 91 height 14
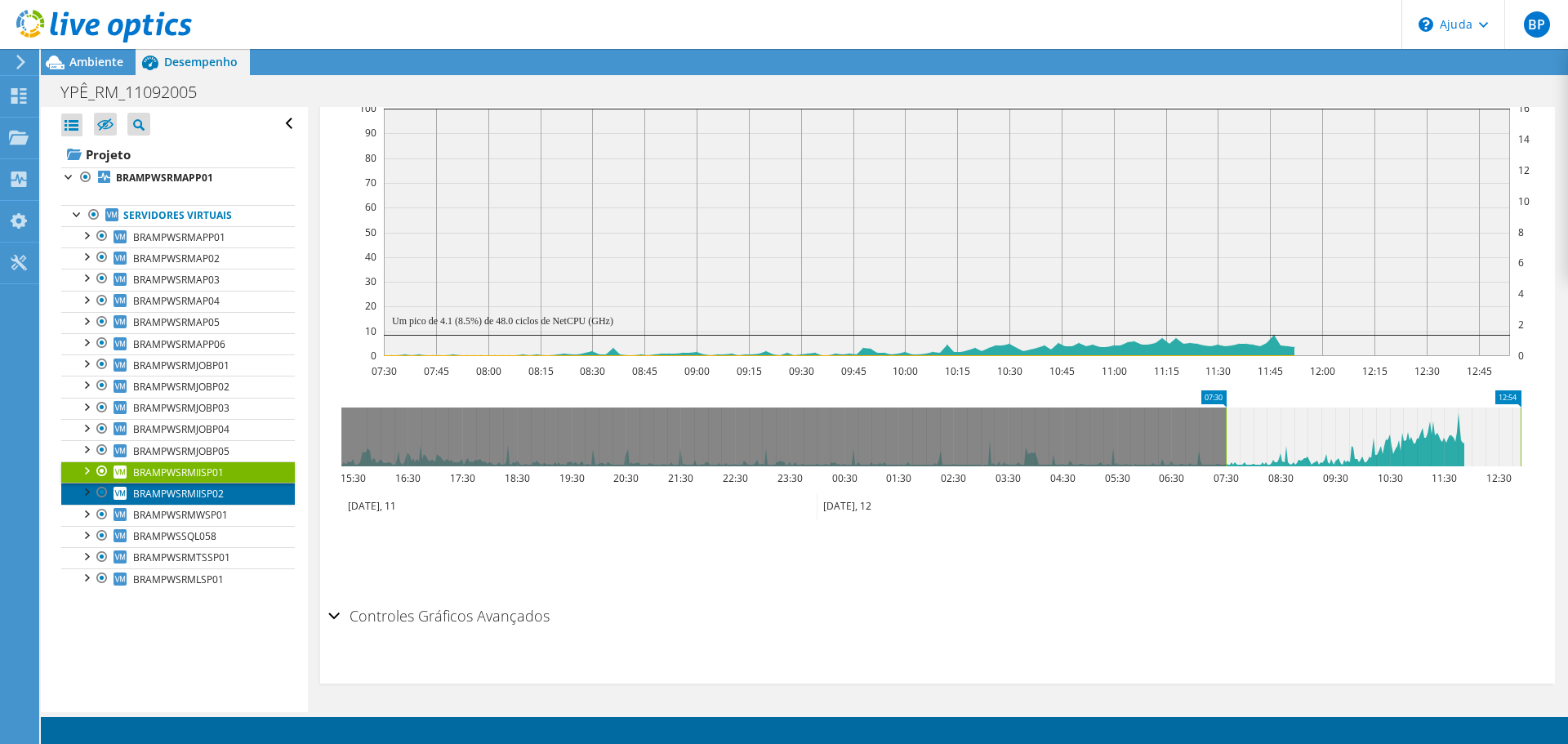
click at [193, 489] on font "BRAMPWSRMIISP02" at bounding box center [179, 493] width 91 height 14
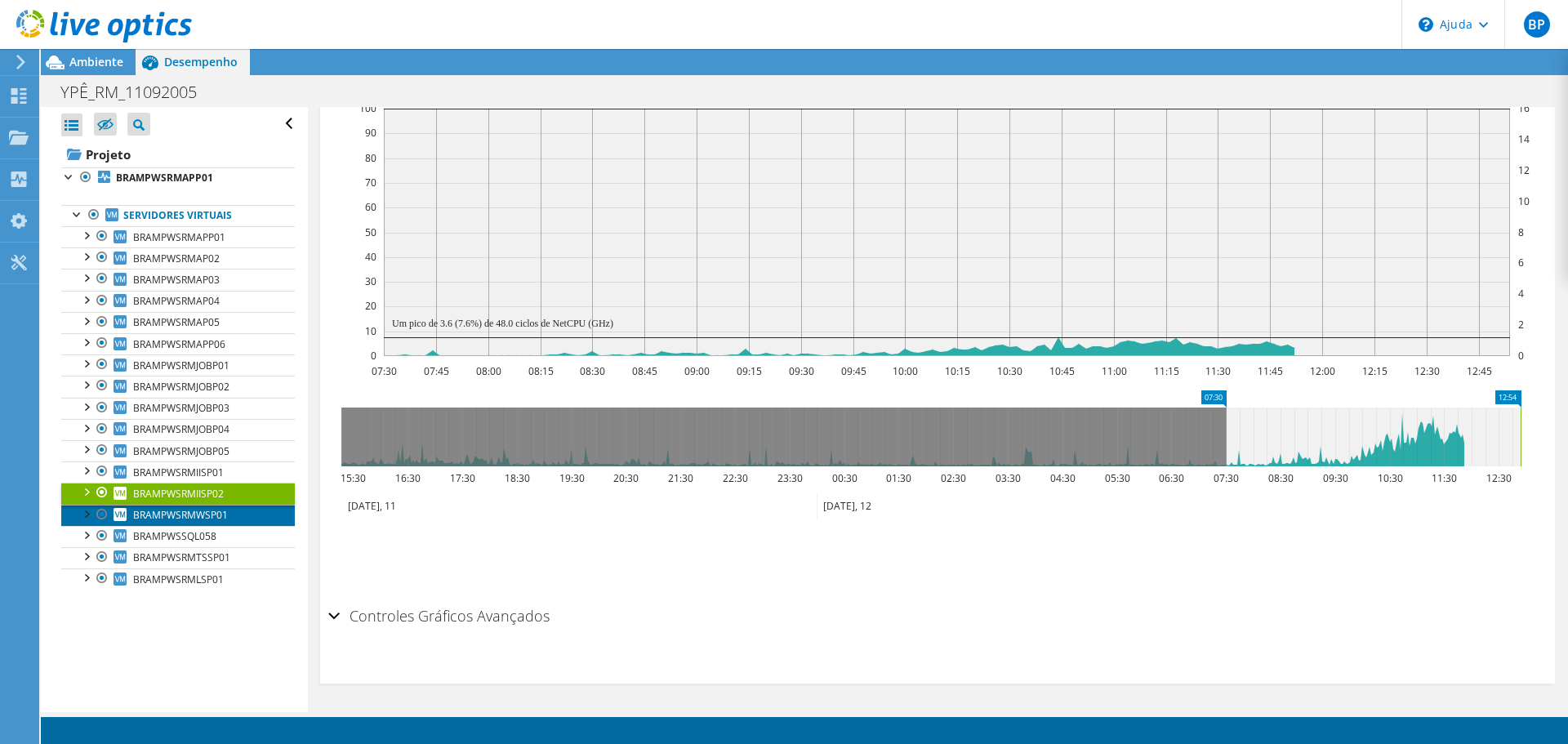
click at [199, 514] on font "BRAMPWSRMWSP01" at bounding box center [180, 514] width 95 height 14
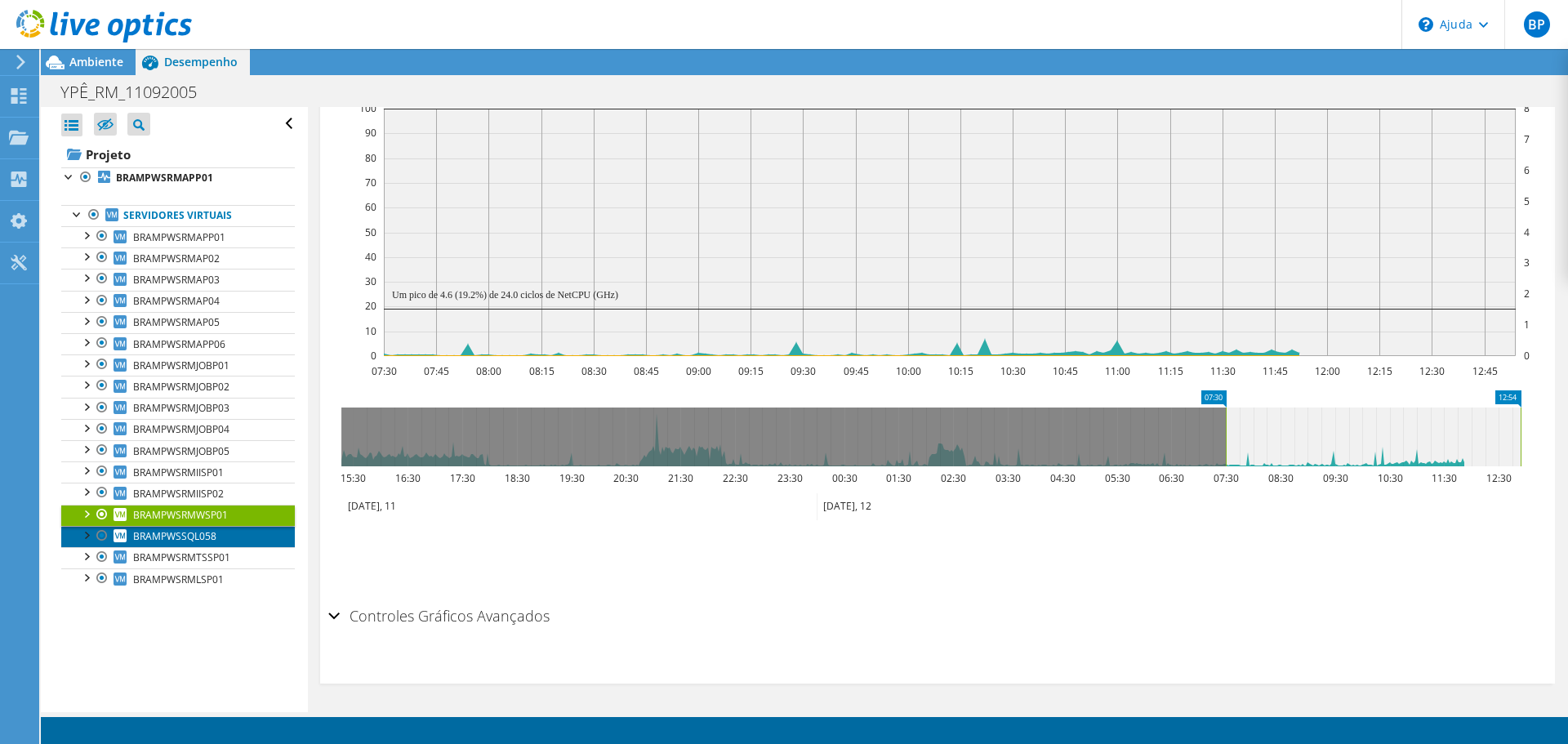
click at [194, 537] on font "BRAMPWSSQL058" at bounding box center [174, 536] width 83 height 14
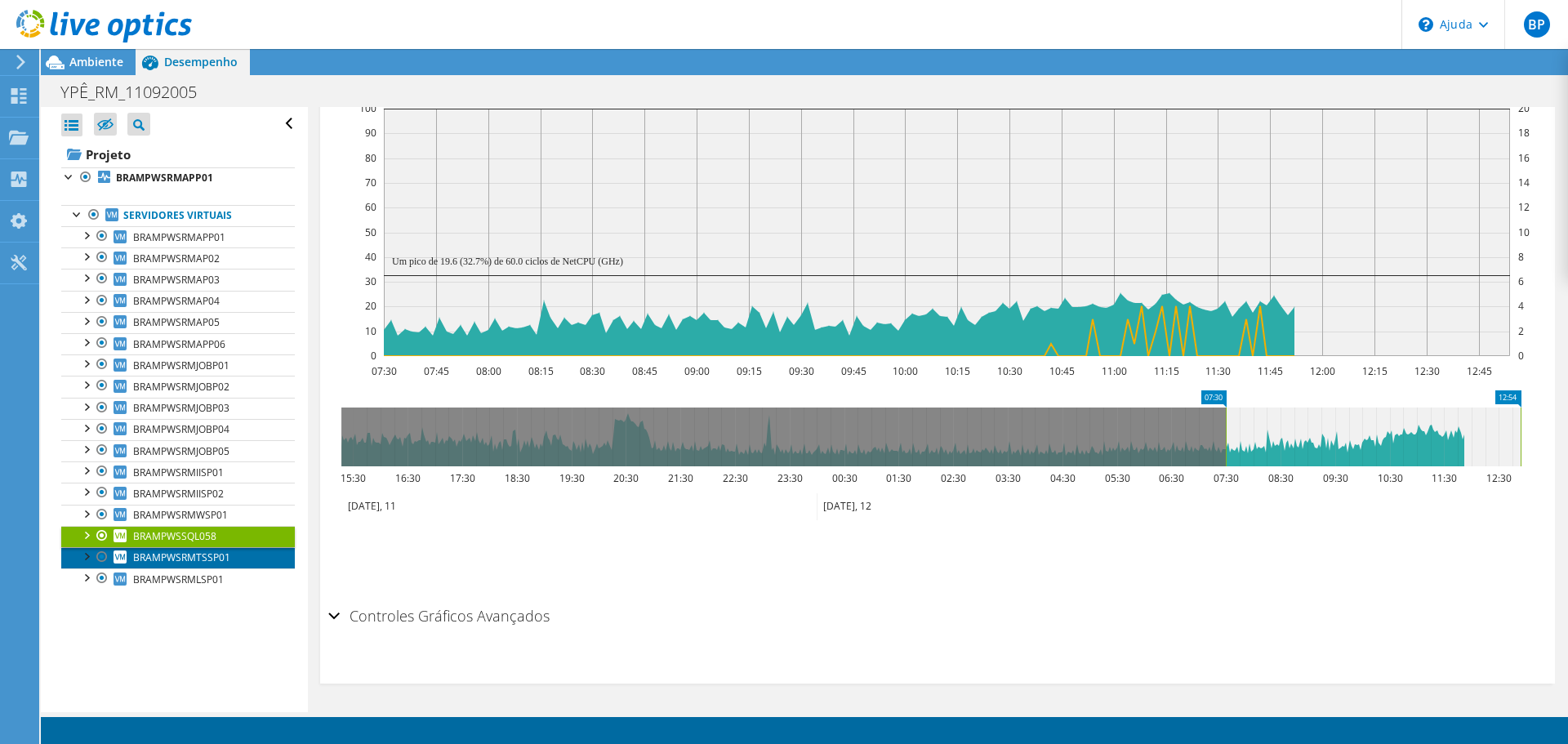
click at [185, 559] on font "BRAMPWSRMTSSP01" at bounding box center [182, 557] width 97 height 14
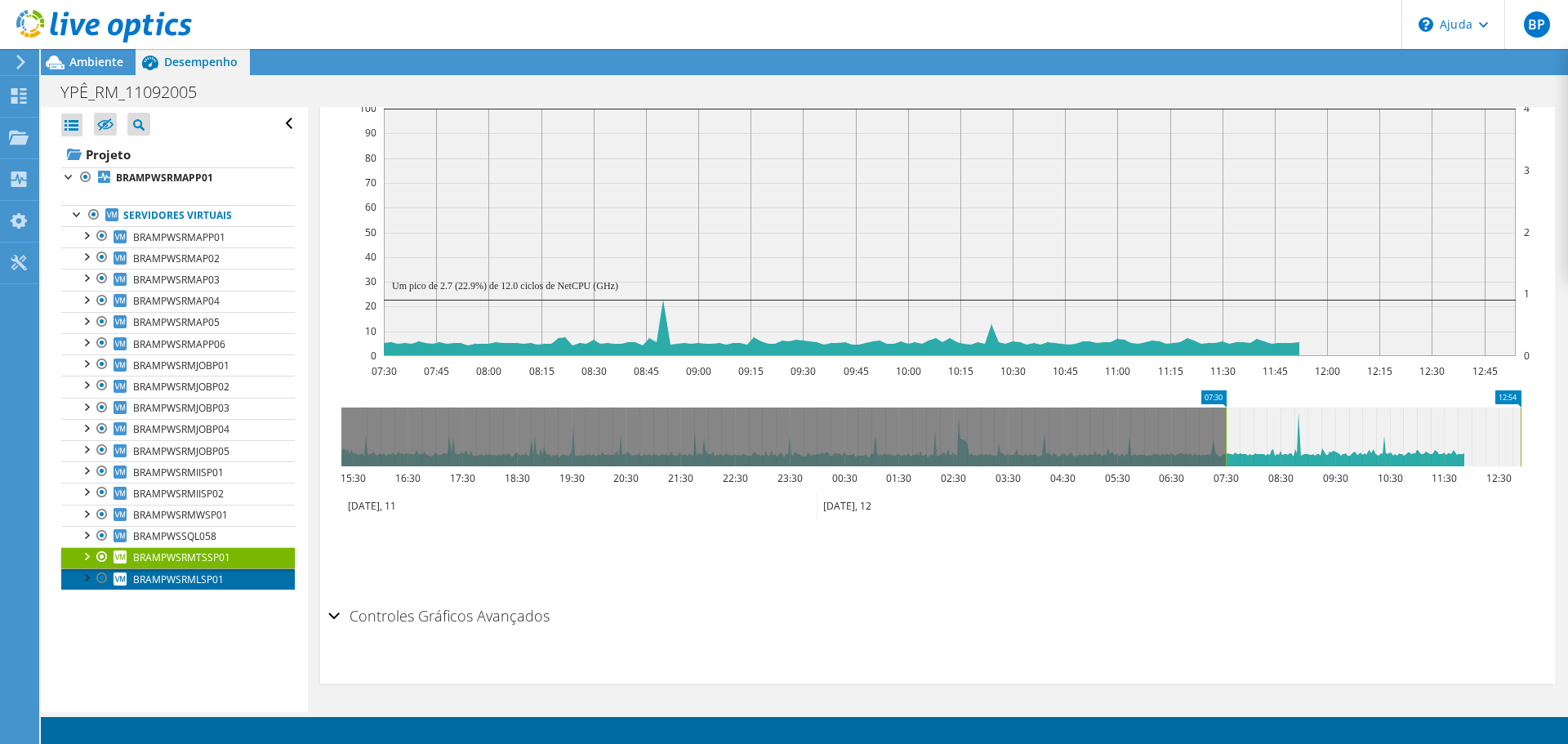
click at [176, 576] on font "BRAMPWSRMLSP01" at bounding box center [179, 579] width 91 height 14
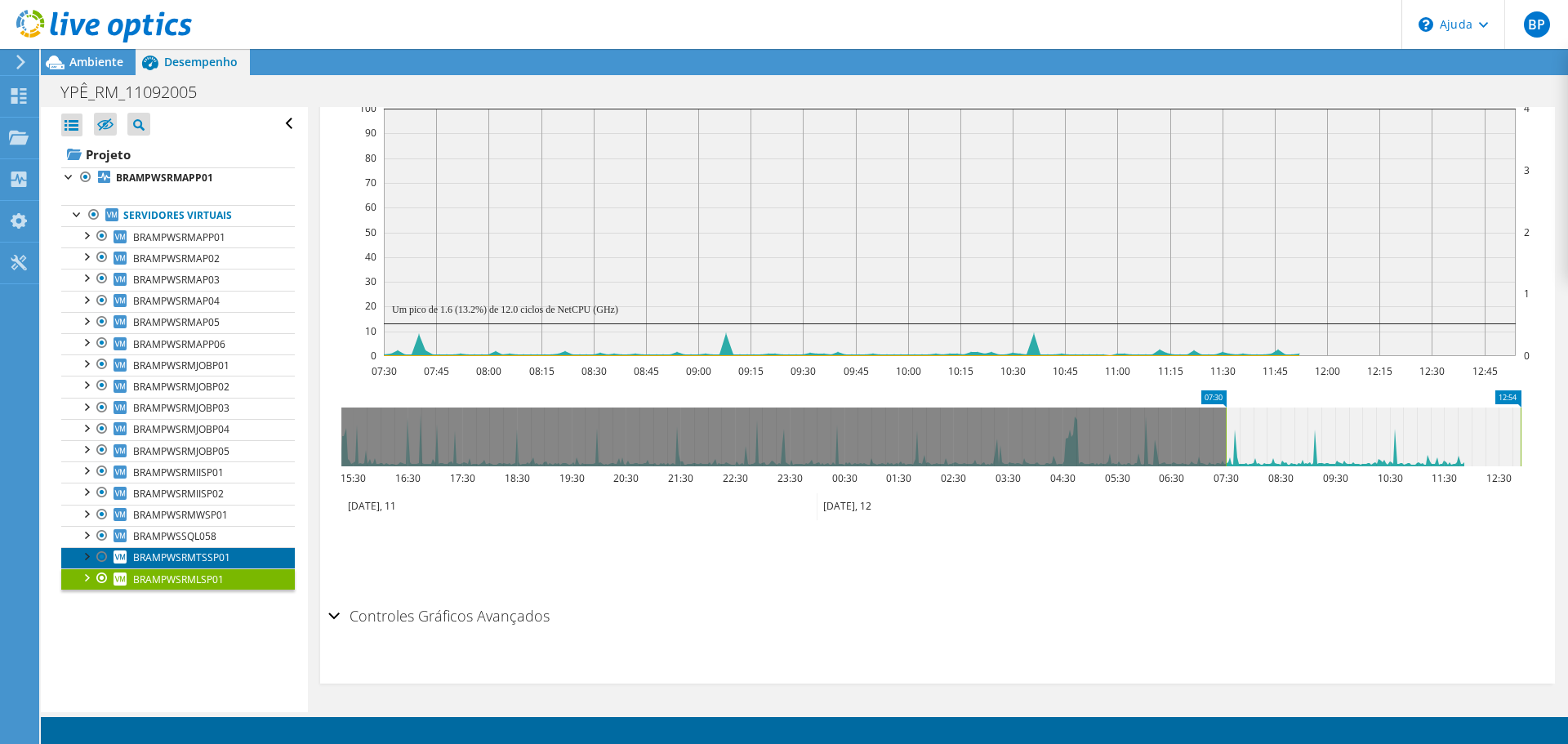
click at [159, 559] on font "BRAMPWSRMTSSP01" at bounding box center [182, 557] width 97 height 14
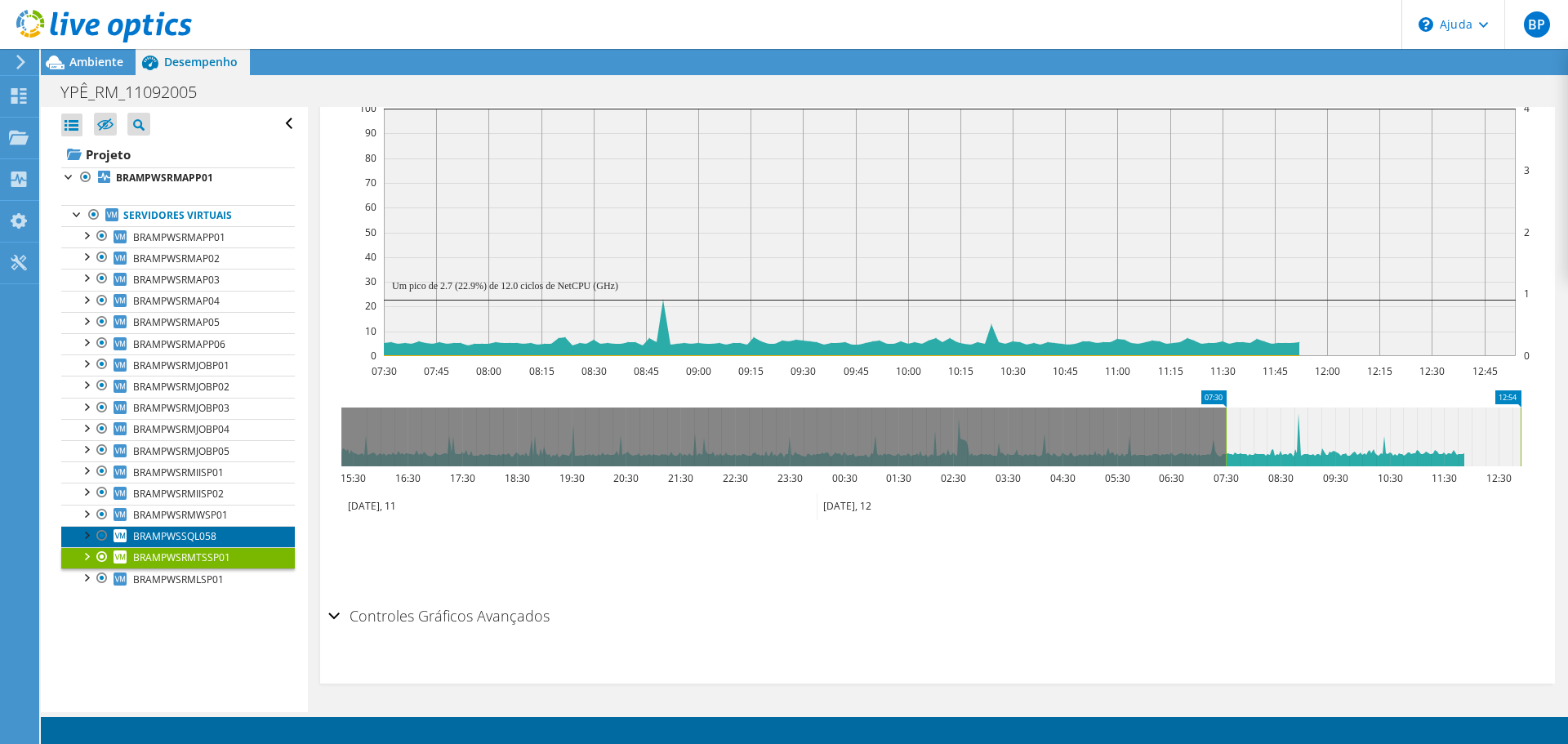
click at [157, 536] on font "BRAMPWSSQL058" at bounding box center [174, 536] width 83 height 14
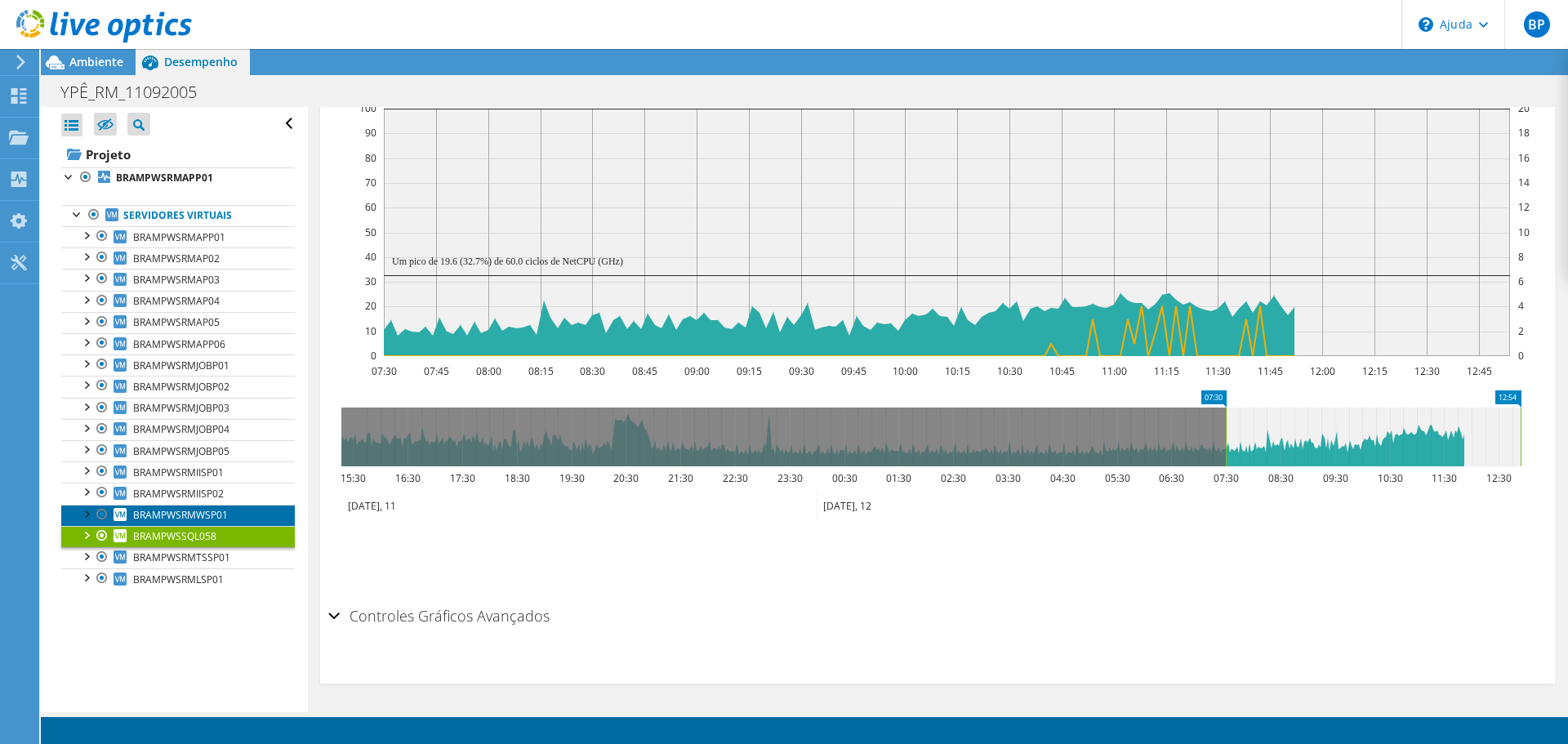
click at [170, 513] on font "BRAMPWSRMWSP01" at bounding box center [180, 514] width 95 height 14
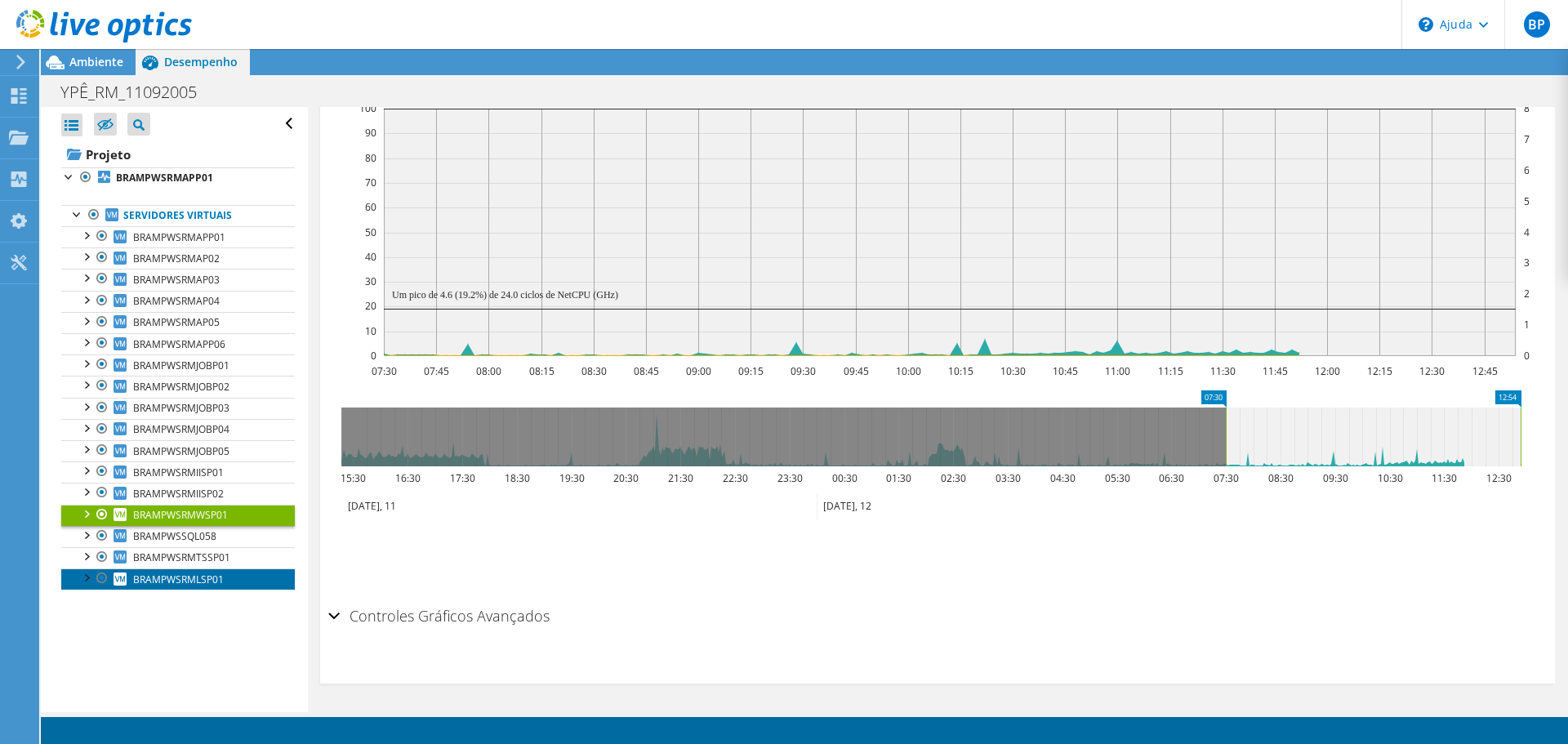
click at [153, 575] on font "BRAMPWSRMLSP01" at bounding box center [179, 579] width 91 height 14
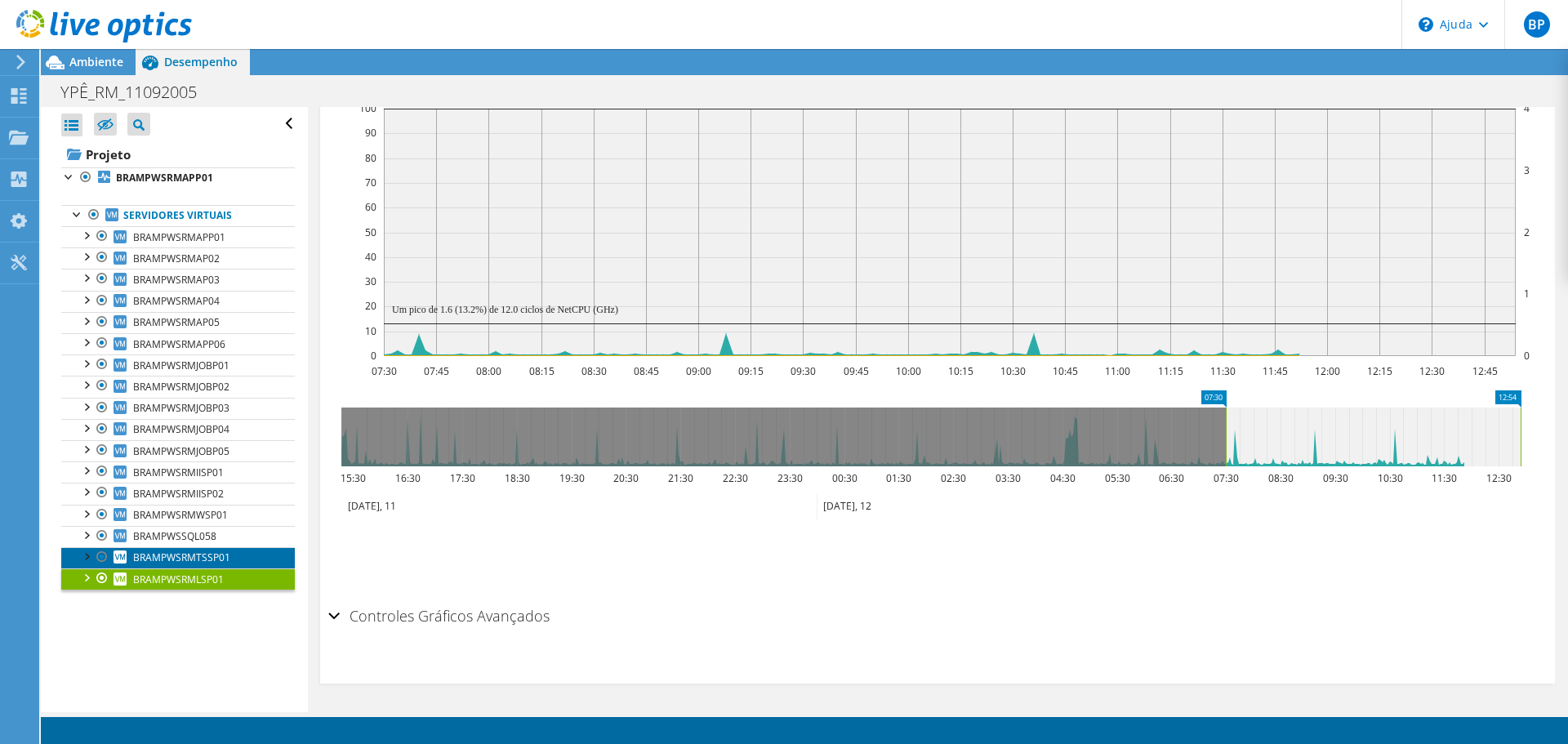
click at [151, 557] on font "BRAMPWSRMTSSP01" at bounding box center [182, 557] width 97 height 14
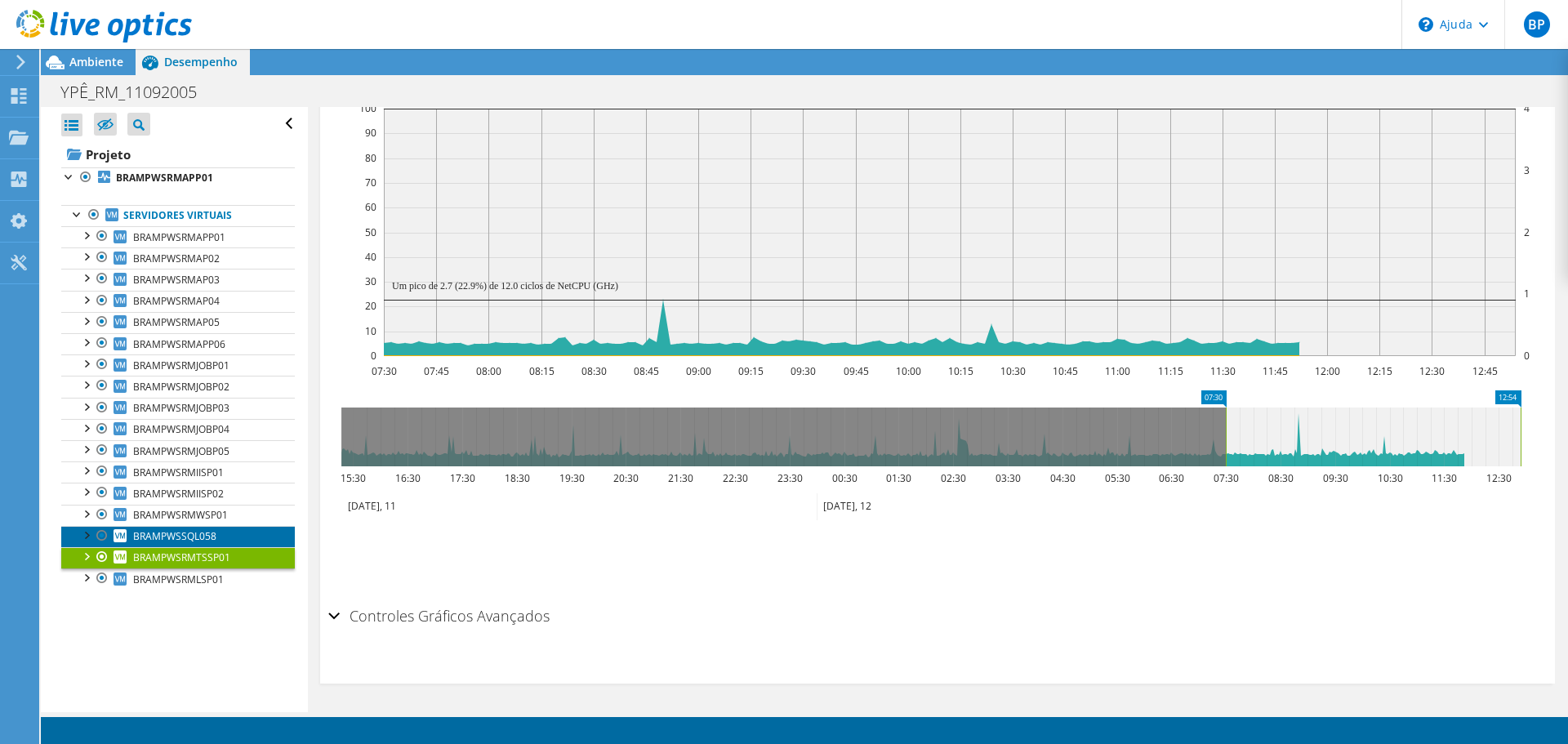
click at [149, 535] on font "BRAMPWSSQL058" at bounding box center [174, 536] width 83 height 14
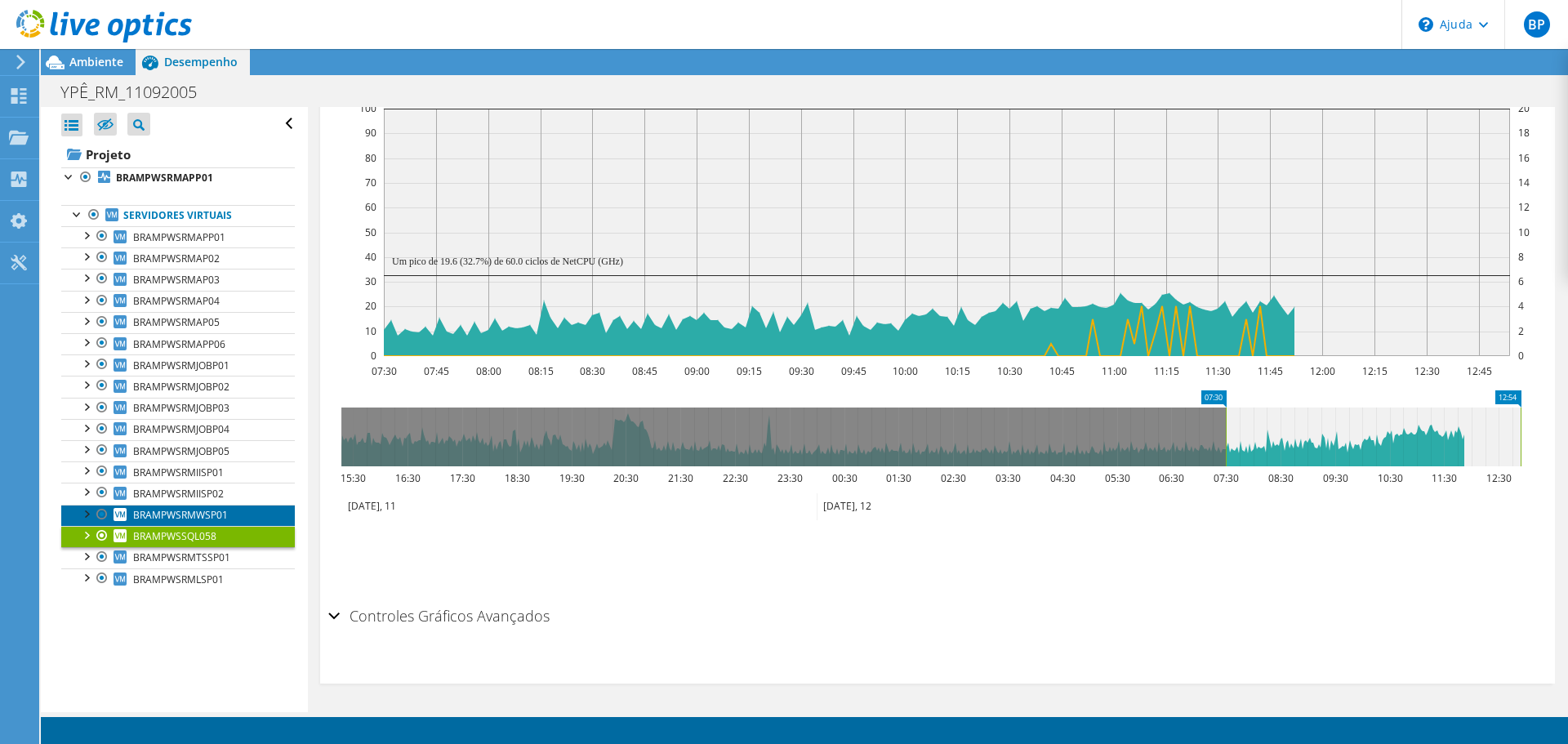
click at [167, 516] on font "BRAMPWSRMWSP01" at bounding box center [180, 514] width 95 height 14
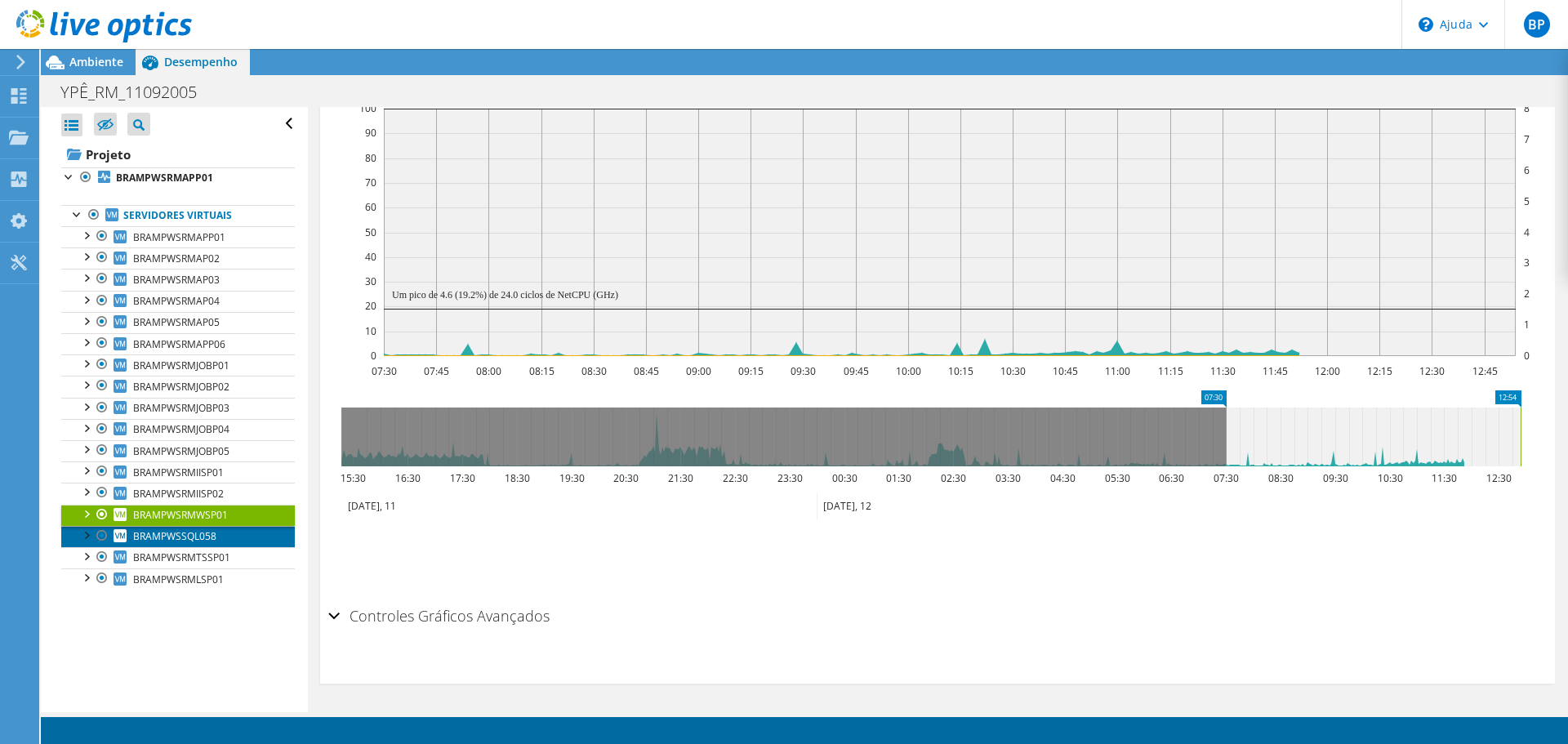
click at [163, 533] on font "BRAMPWSSQL058" at bounding box center [174, 536] width 83 height 14
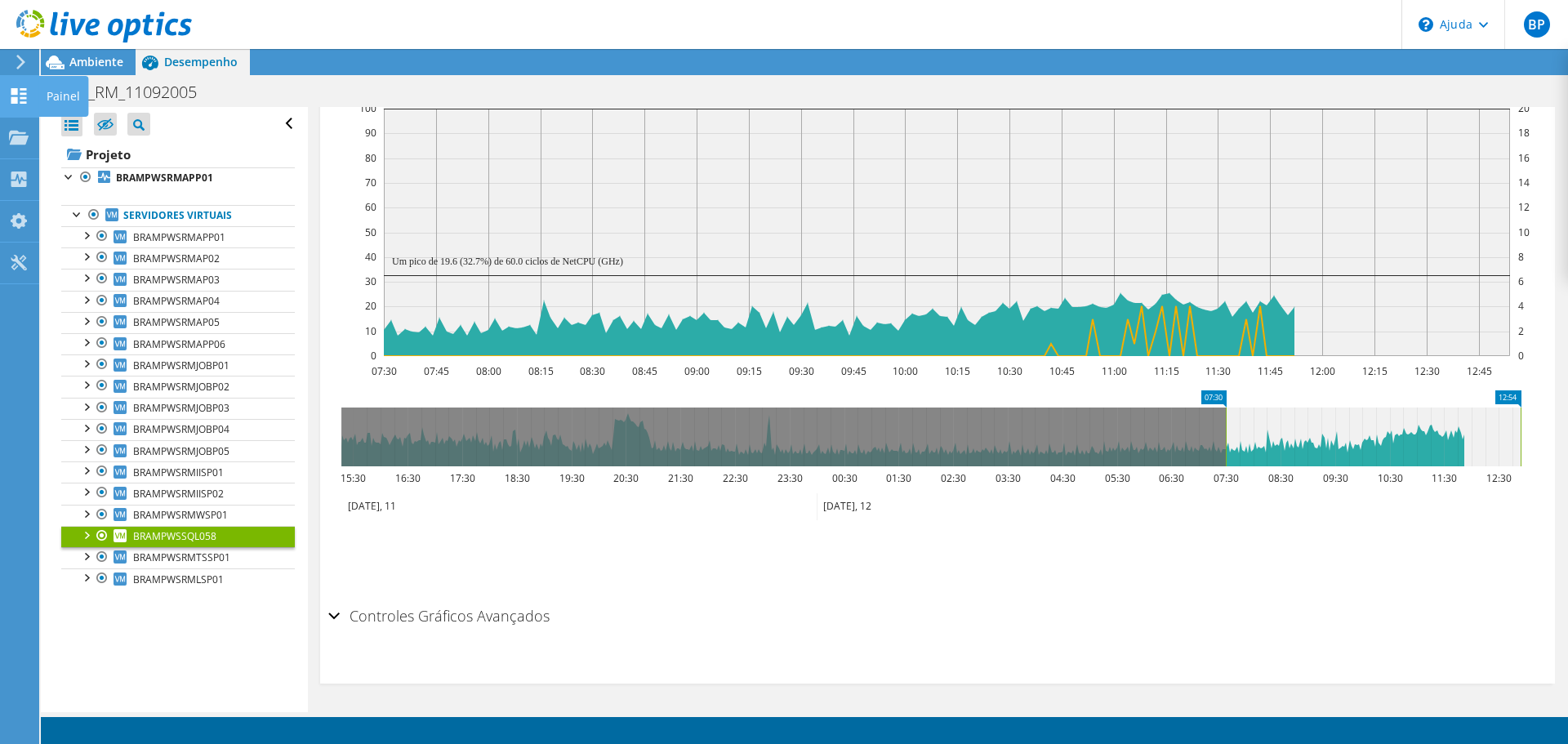
click at [15, 93] on use at bounding box center [19, 96] width 16 height 16
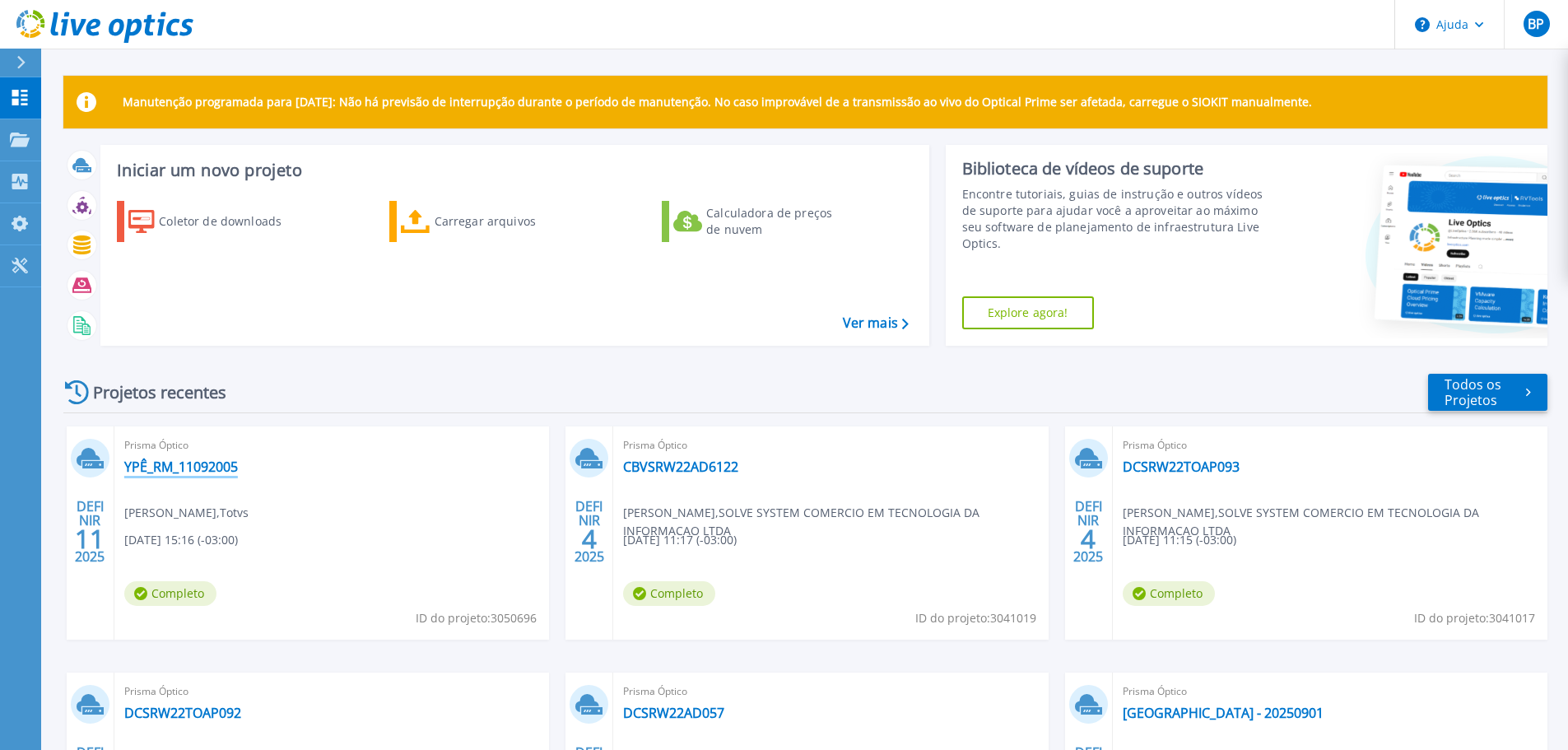
click at [153, 470] on font "YPÊ_RM_11092005" at bounding box center [181, 466] width 113 height 18
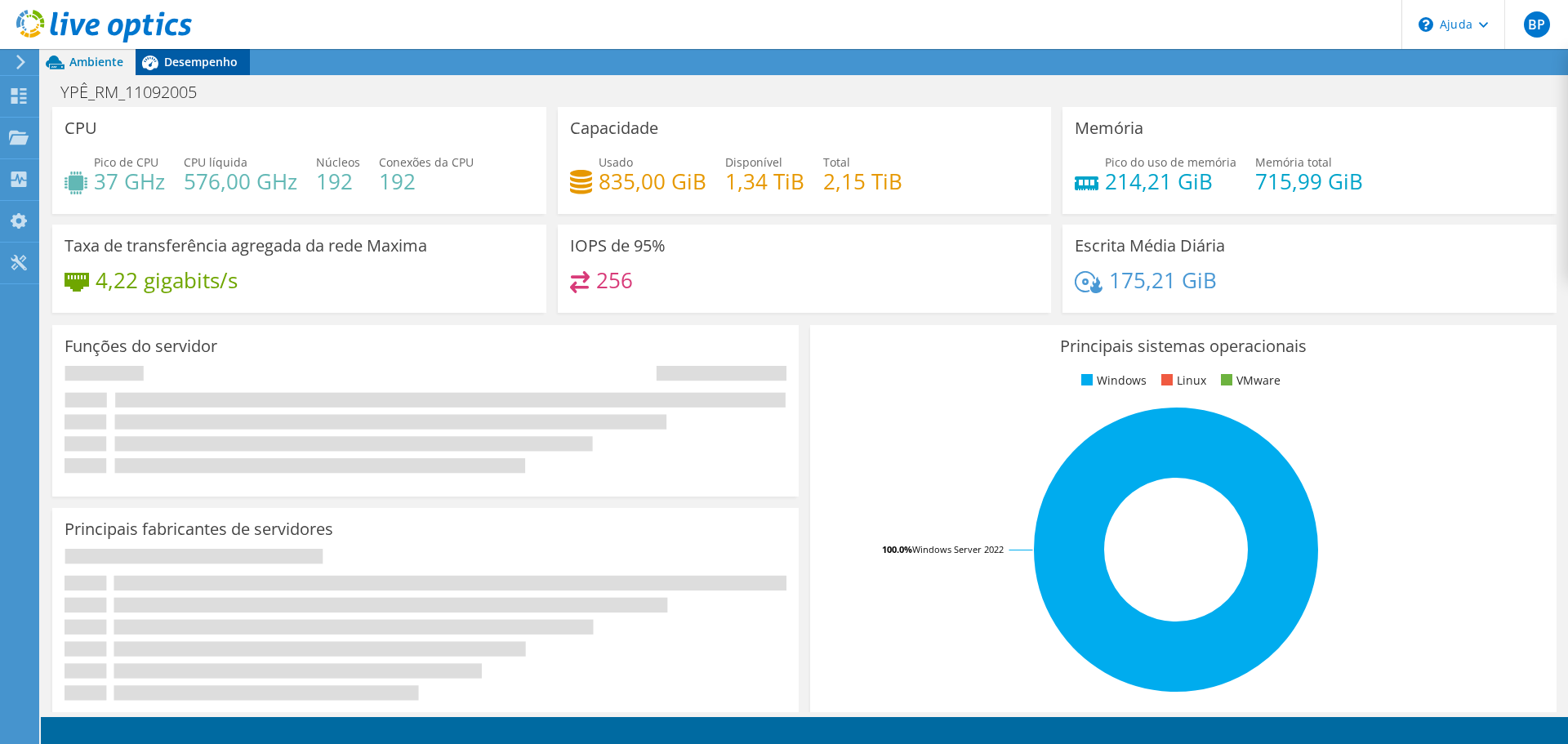
click at [189, 70] on div "Desempenho" at bounding box center [193, 61] width 114 height 26
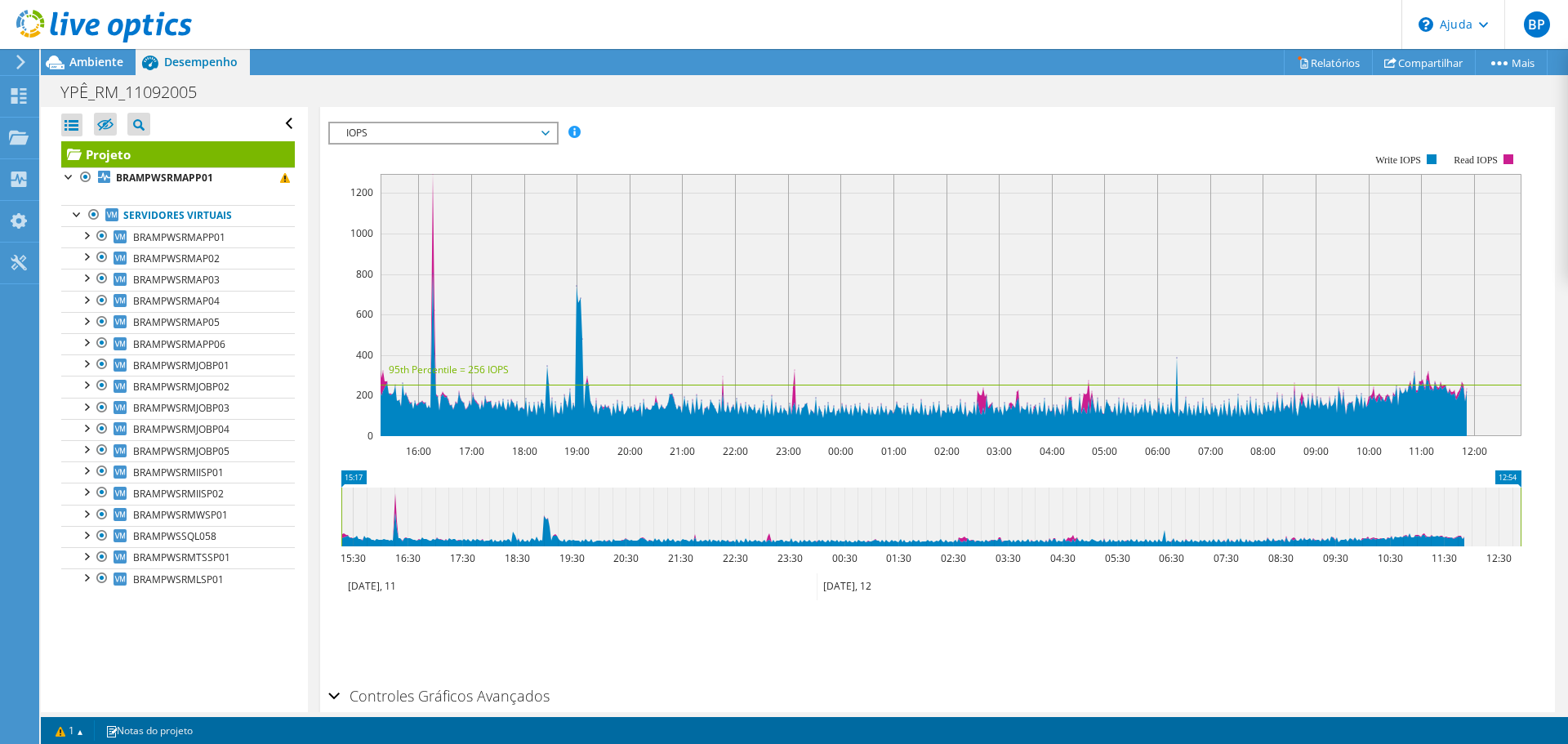
scroll to position [327, 0]
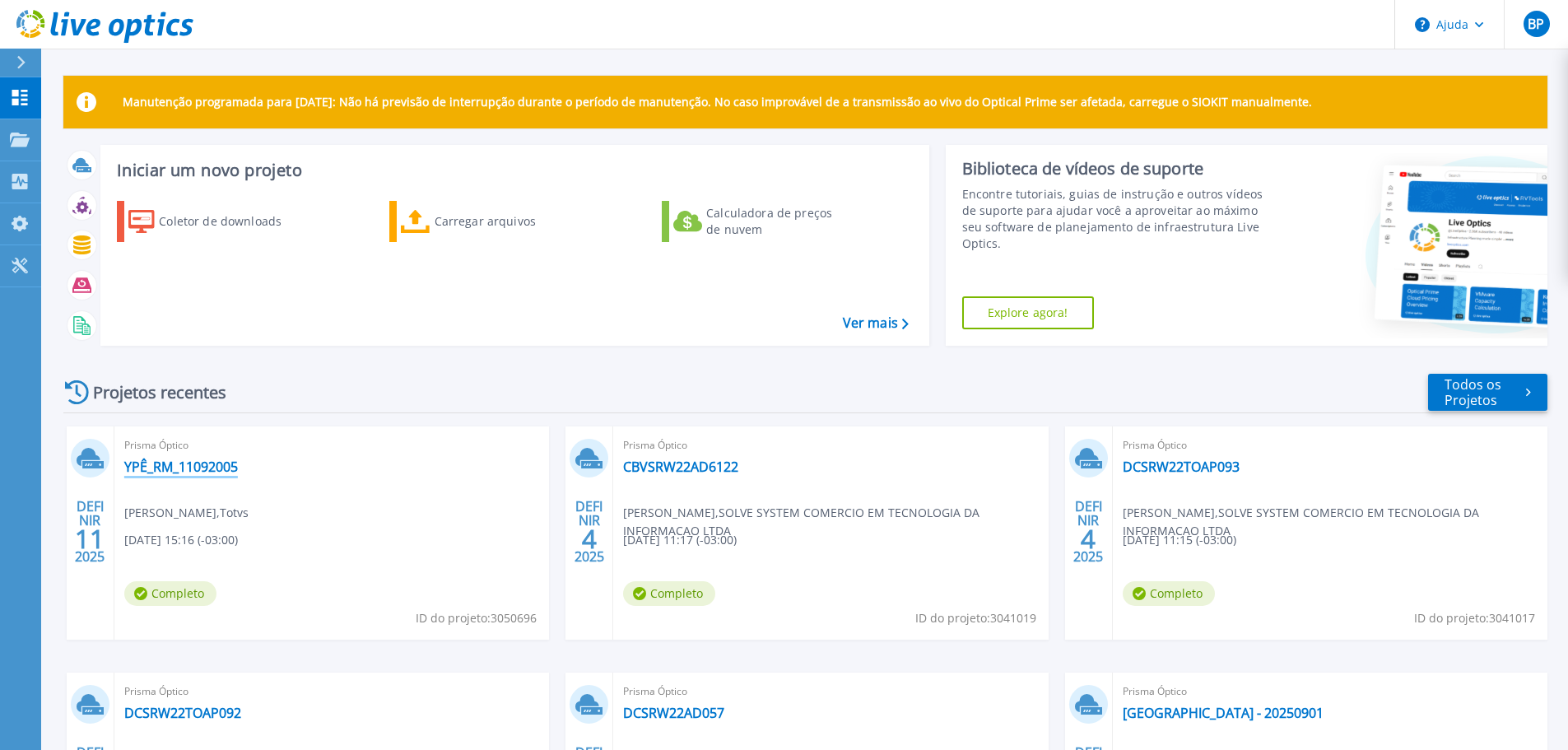
click at [197, 466] on font "YPÊ_RM_11092005" at bounding box center [181, 466] width 113 height 18
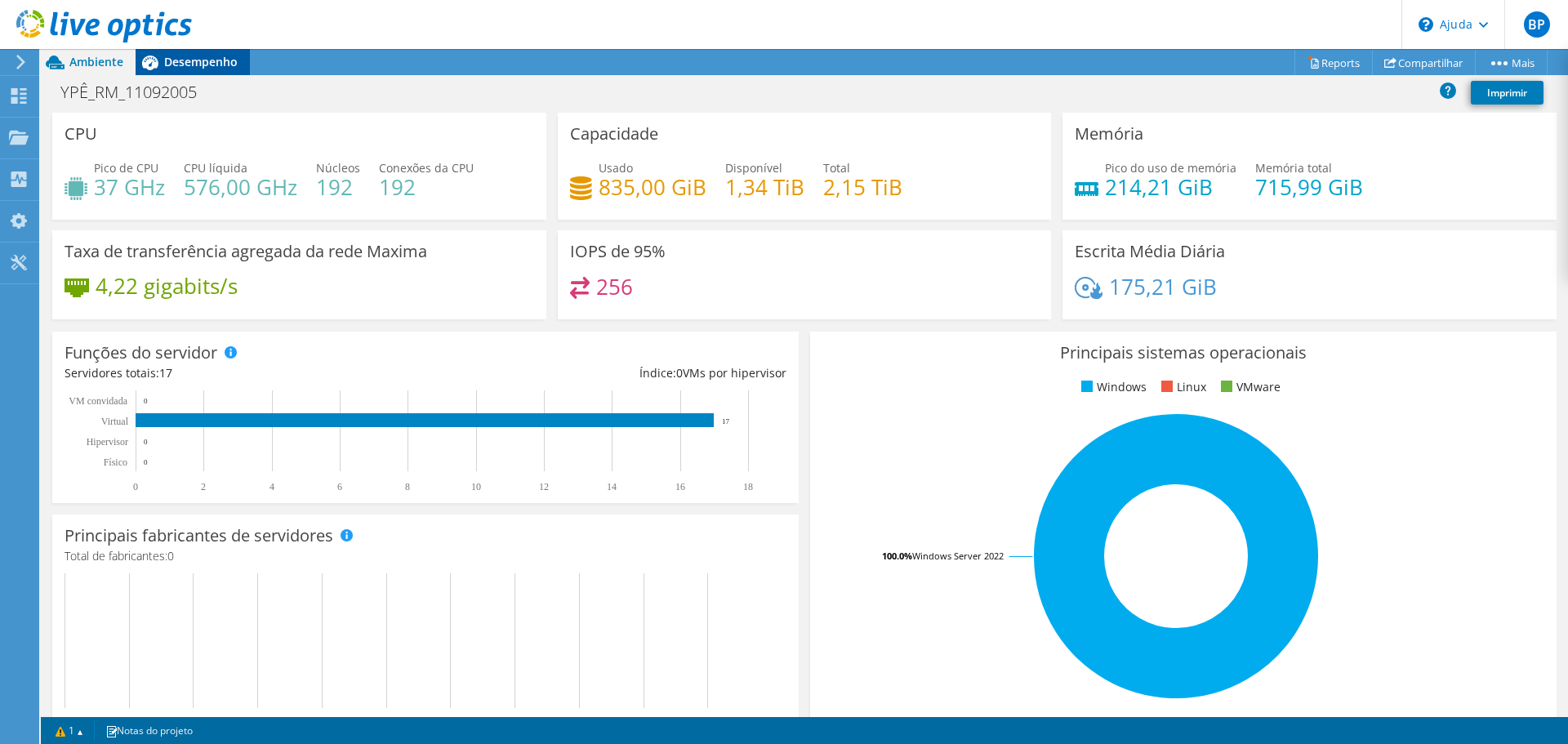
click at [195, 59] on font "Desempenho" at bounding box center [201, 61] width 74 height 16
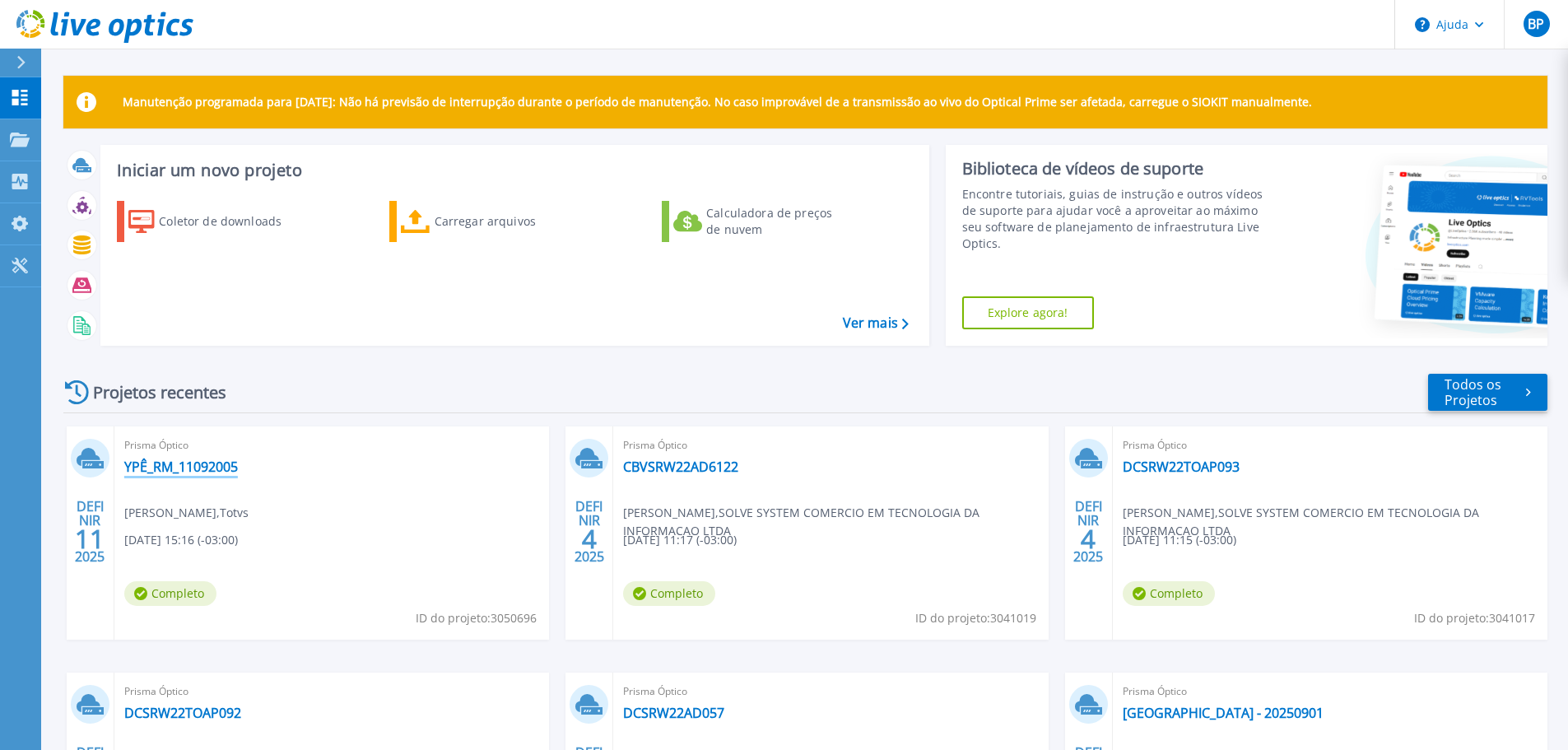
click at [203, 459] on font "YPÊ_RM_11092005" at bounding box center [181, 466] width 113 height 18
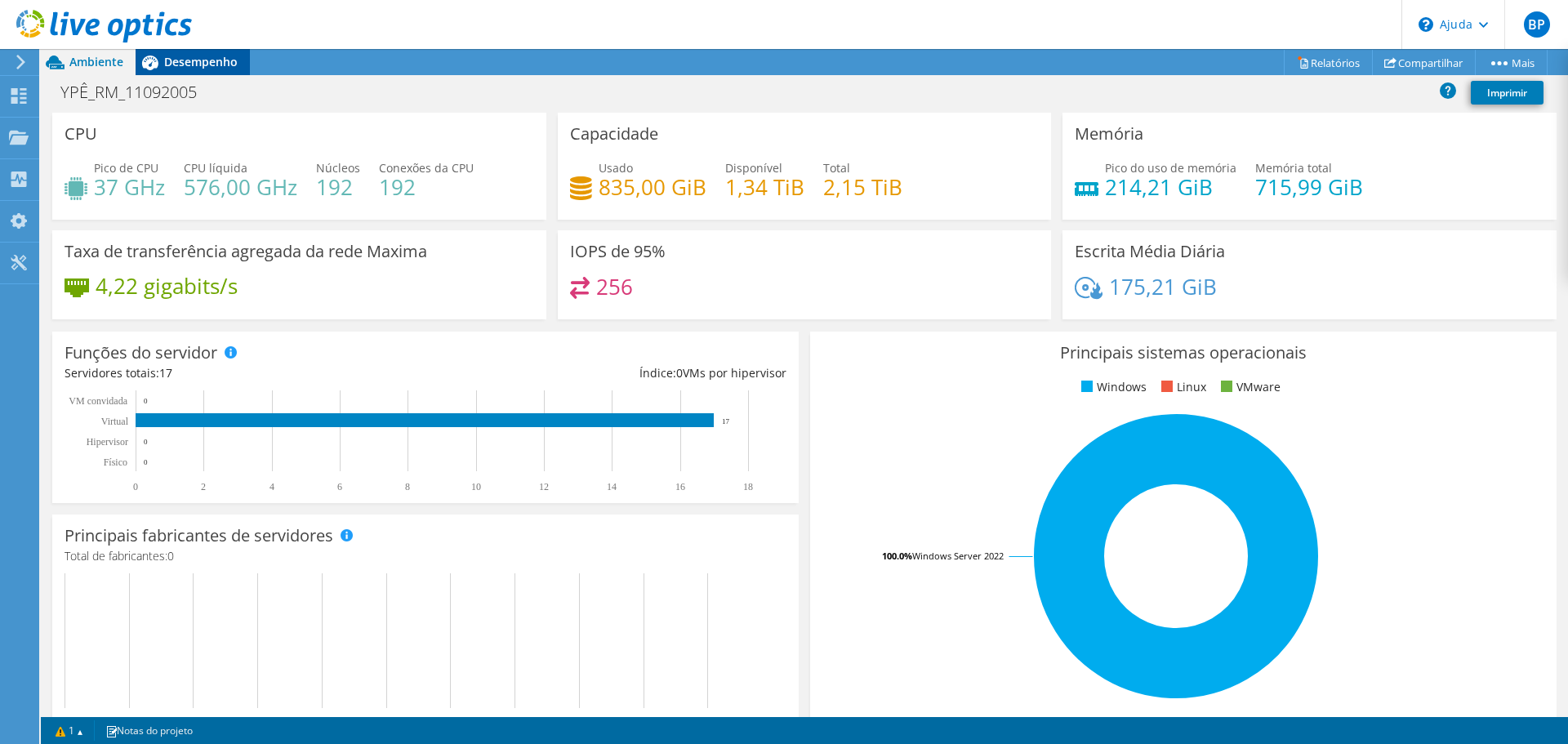
click at [215, 58] on font "Desempenho" at bounding box center [201, 61] width 74 height 16
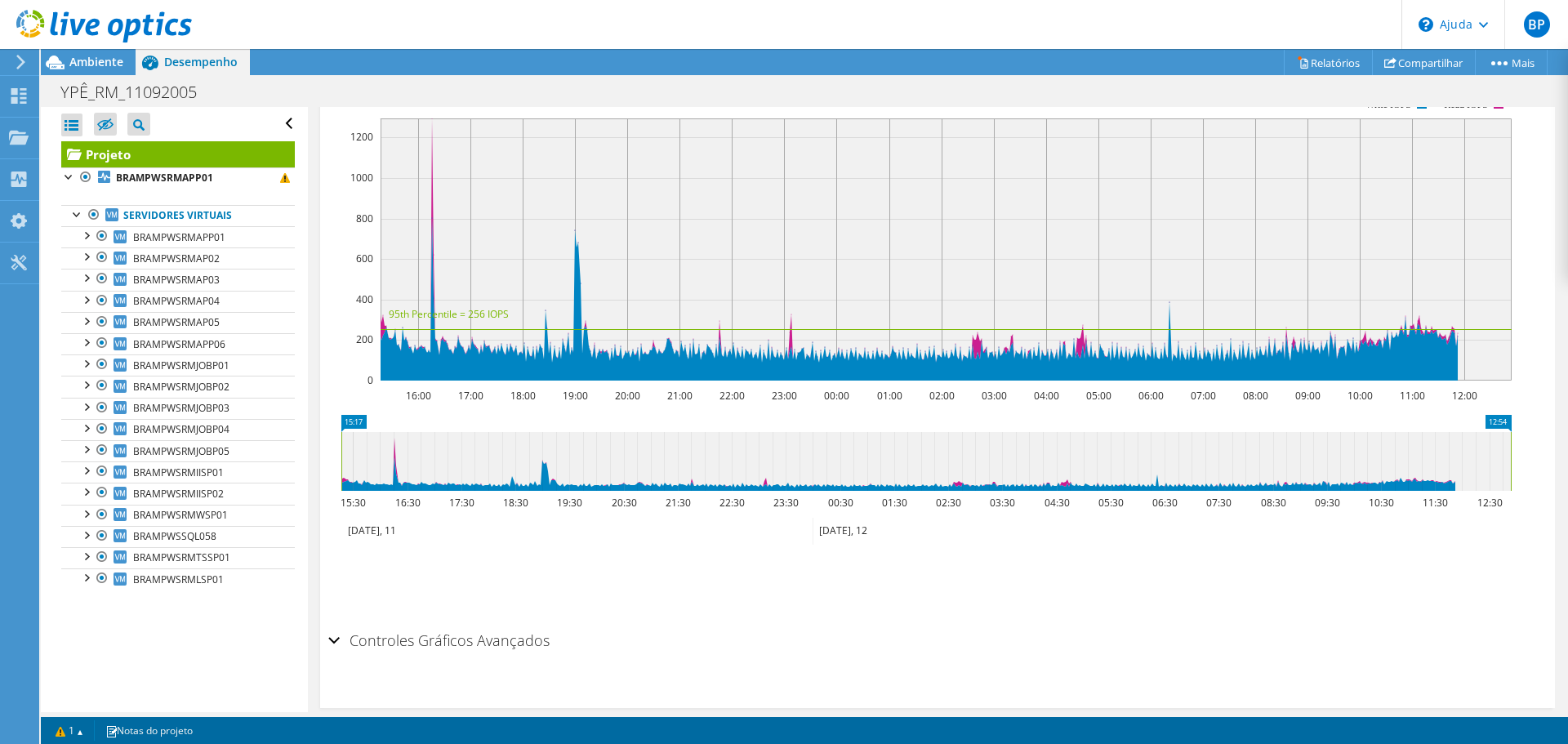
scroll to position [320, 0]
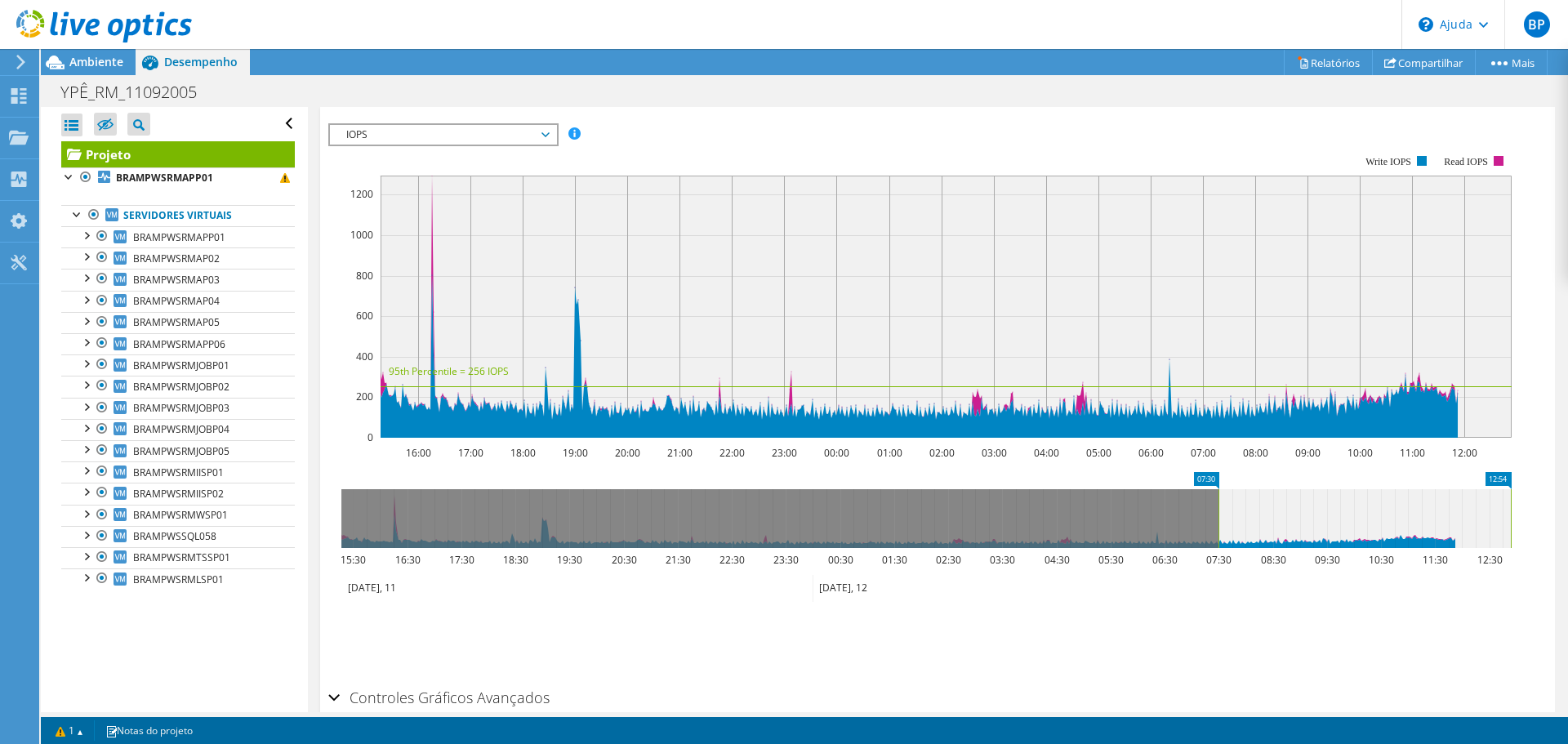
drag, startPoint x: 343, startPoint y: 509, endPoint x: 1220, endPoint y: 554, distance: 878.2
click at [1220, 554] on icon "12:54 07:30 15:30 16:30 17:30 18:30 19:30 20:30 21:30 22:30 23:30 00:30 01:30 0…" at bounding box center [926, 537] width 1196 height 131
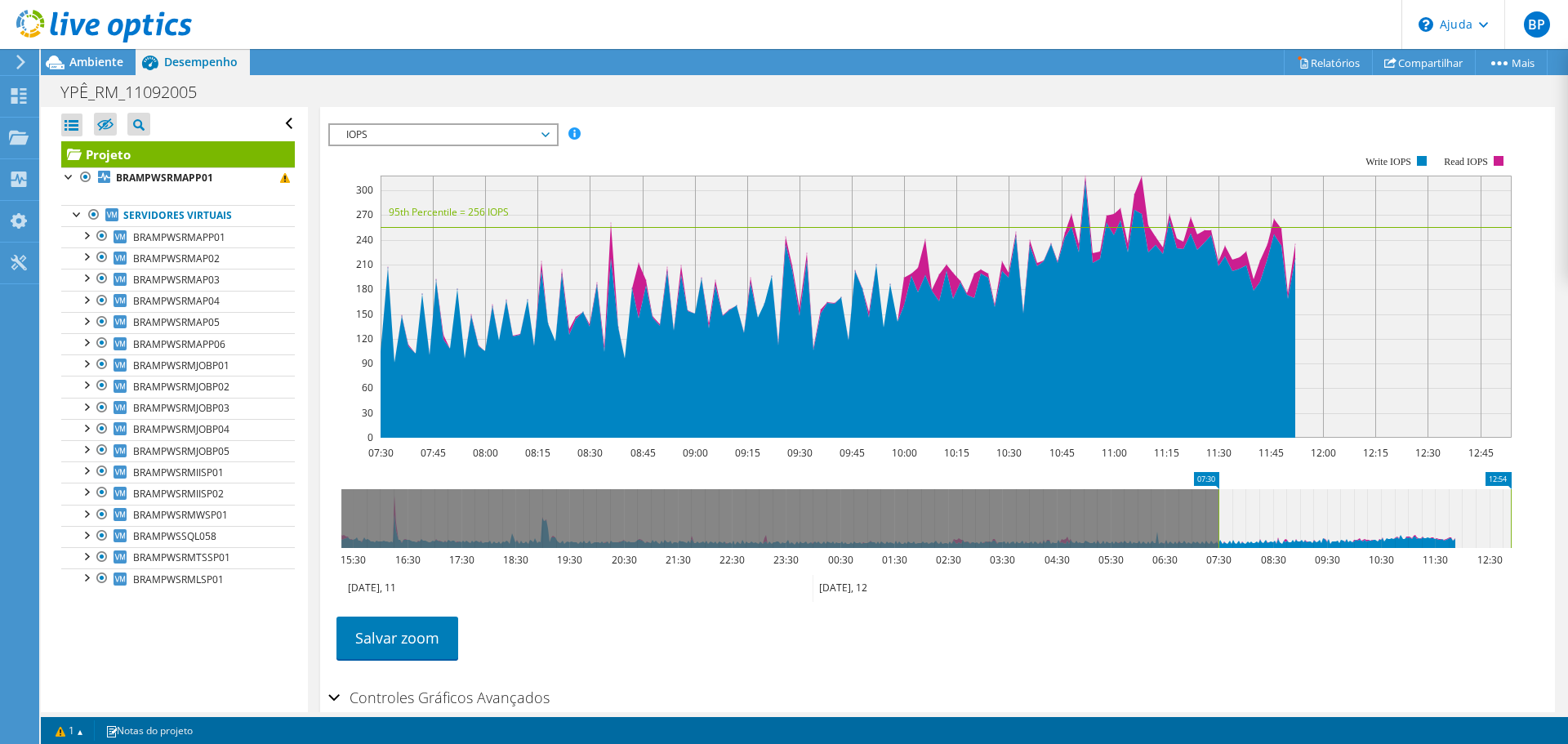
scroll to position [239, 0]
